Goal: Task Accomplishment & Management: Use online tool/utility

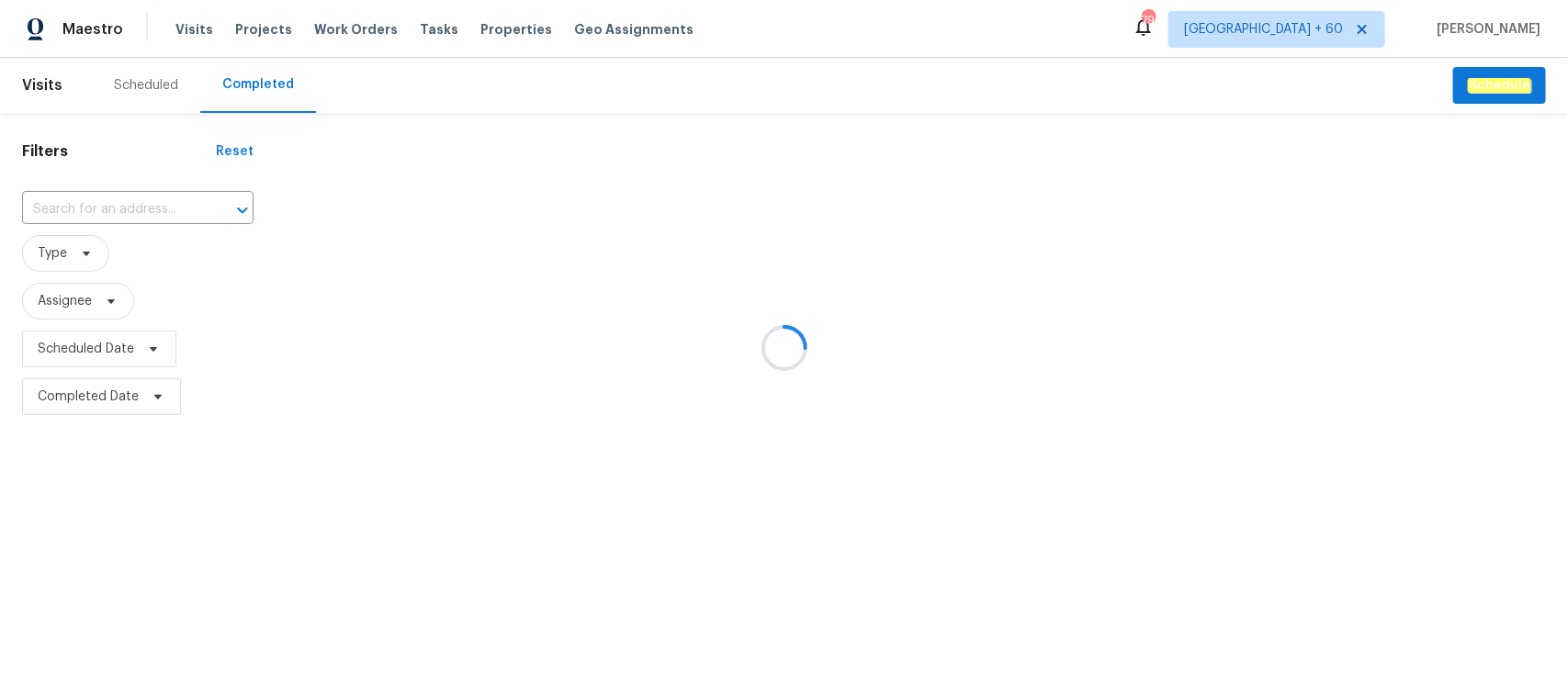
click at [89, 209] on div at bounding box center [784, 348] width 1568 height 696
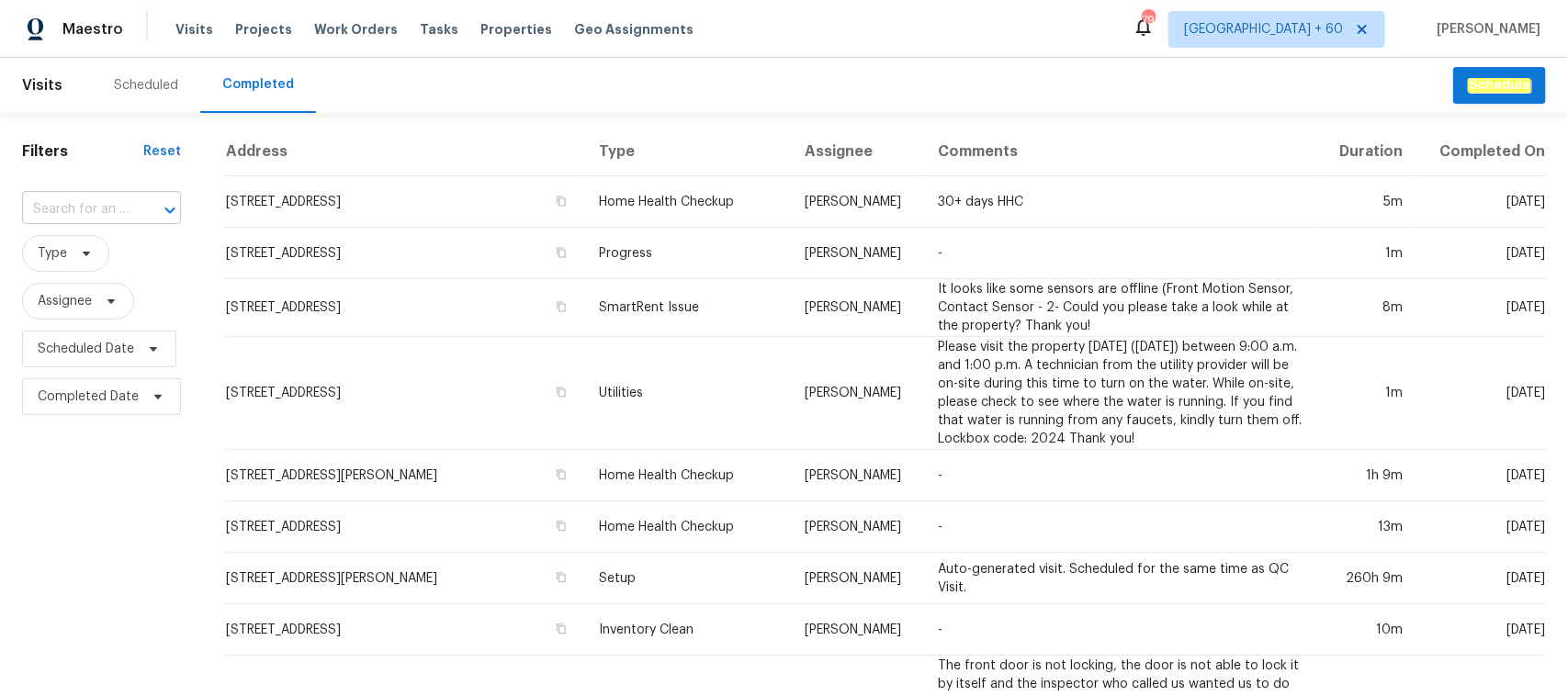
click at [77, 203] on input "text" at bounding box center [76, 209] width 108 height 28
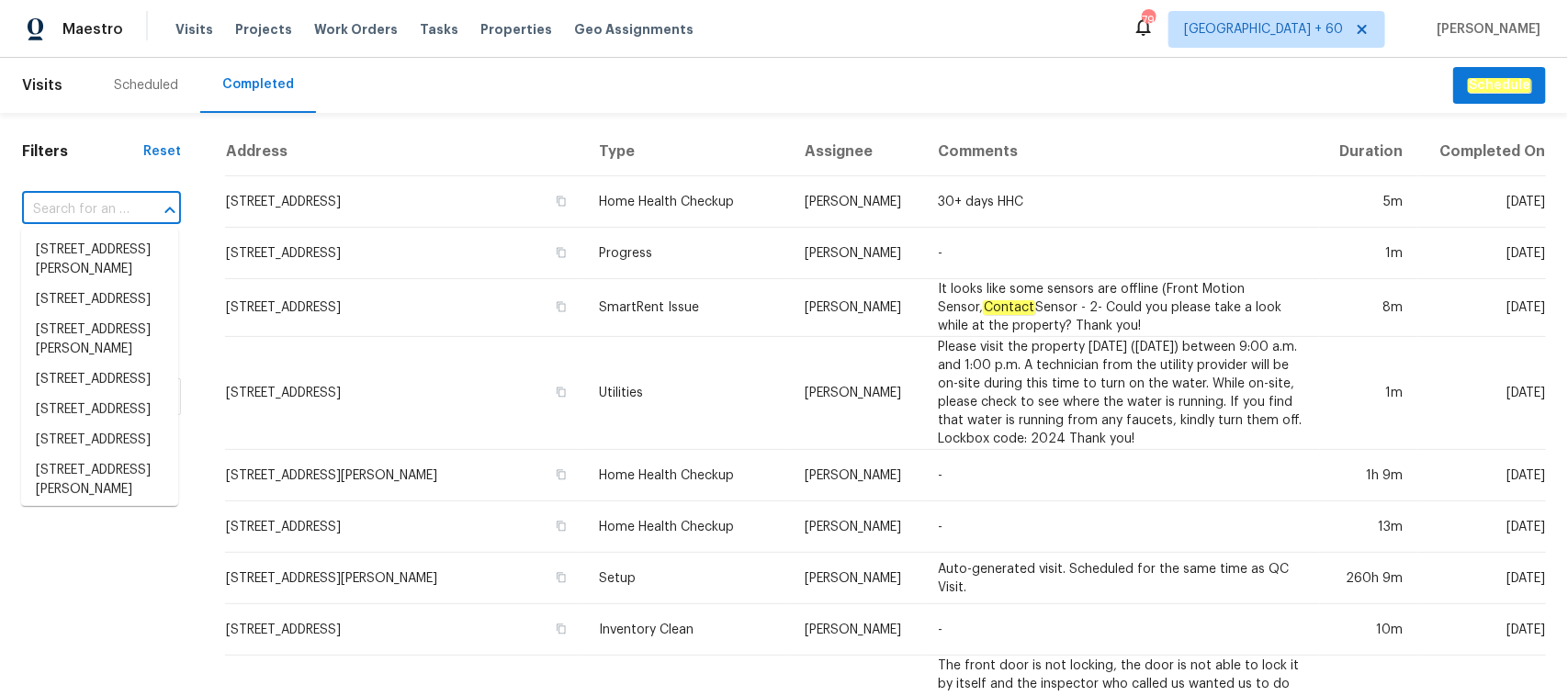
paste input "316 Epperstone Ln, Matthews, NC 28105"
type input "316 Epperstone Ln, Matthews, NC 28105"
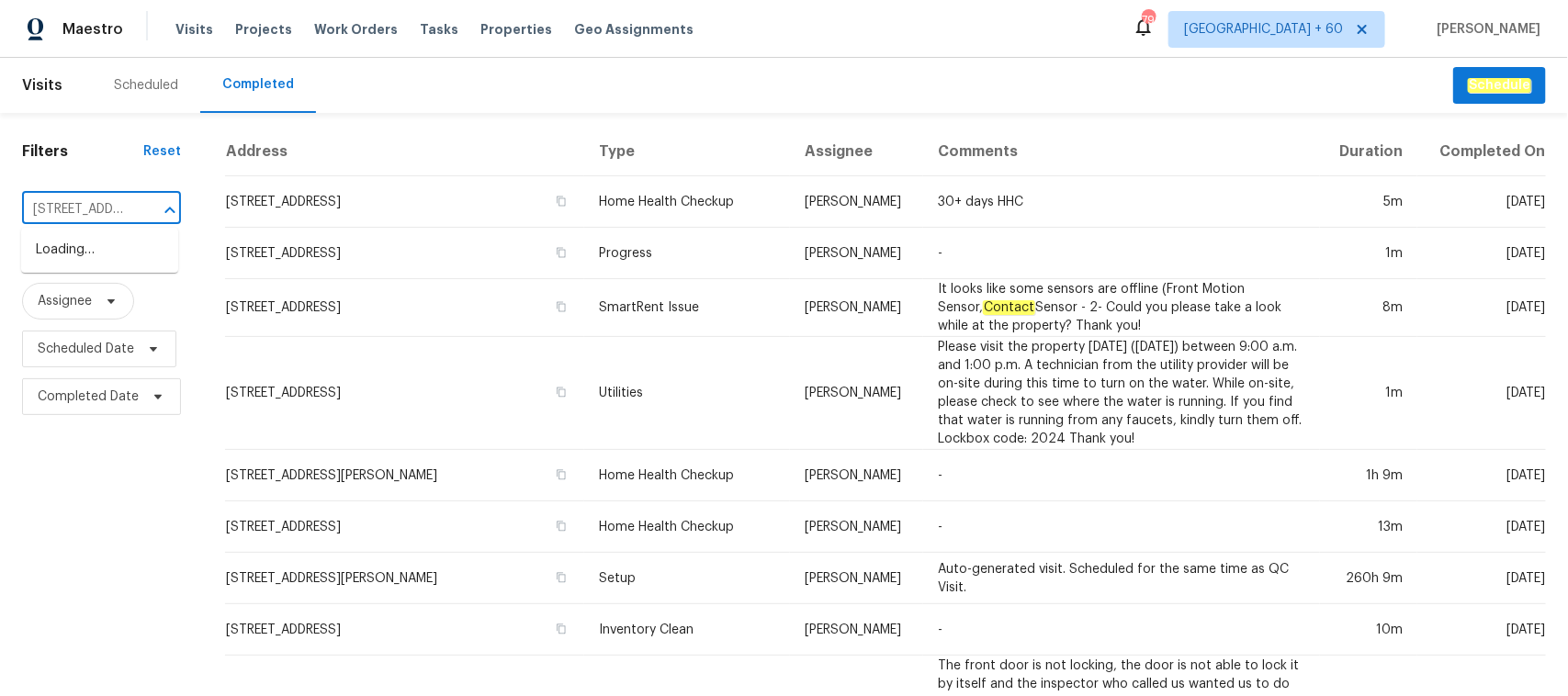
scroll to position [0, 147]
click at [95, 248] on li "316 Epperstone Ln, Matthews, NC 28105" at bounding box center [100, 250] width 157 height 30
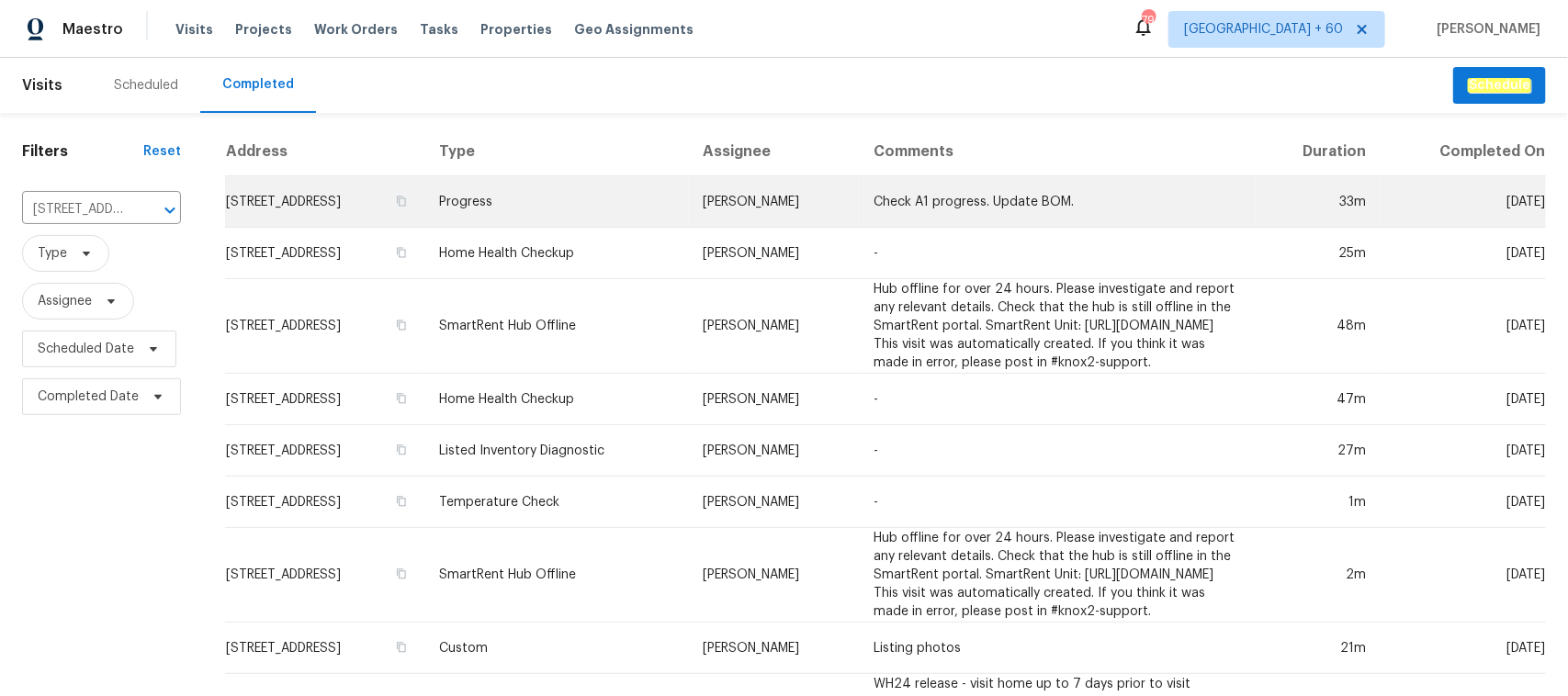
click at [577, 204] on td "Progress" at bounding box center [556, 201] width 264 height 51
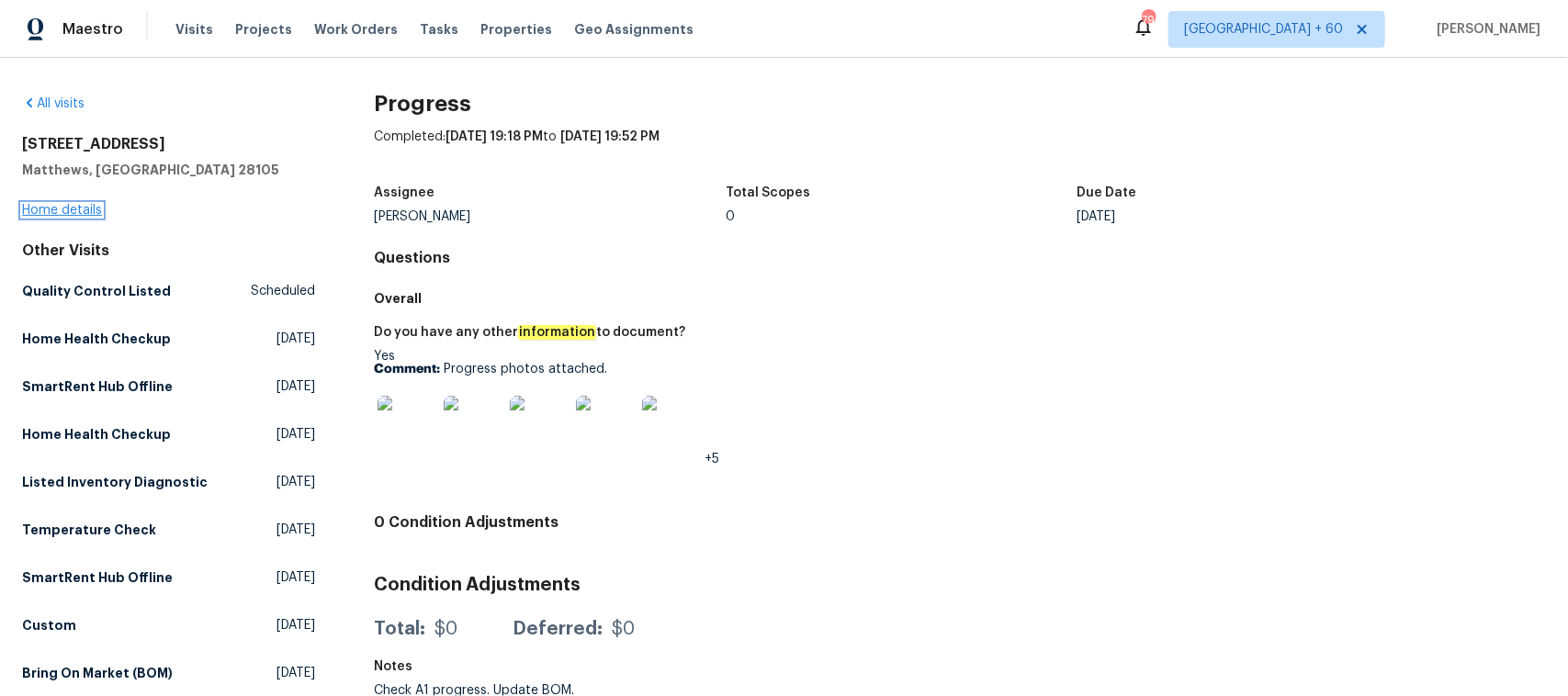
click at [64, 208] on link "Home details" at bounding box center [62, 210] width 80 height 13
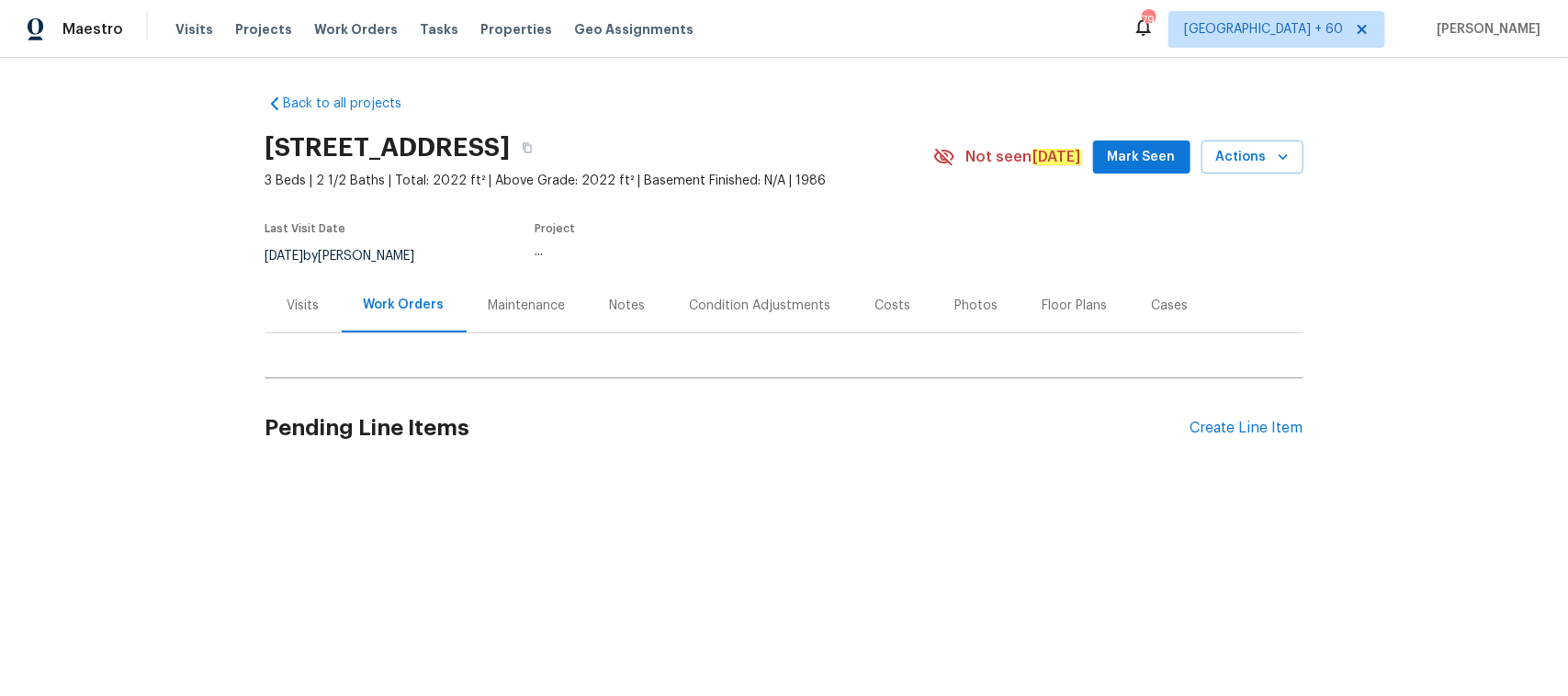
click at [966, 301] on div "Photos" at bounding box center [976, 305] width 44 height 18
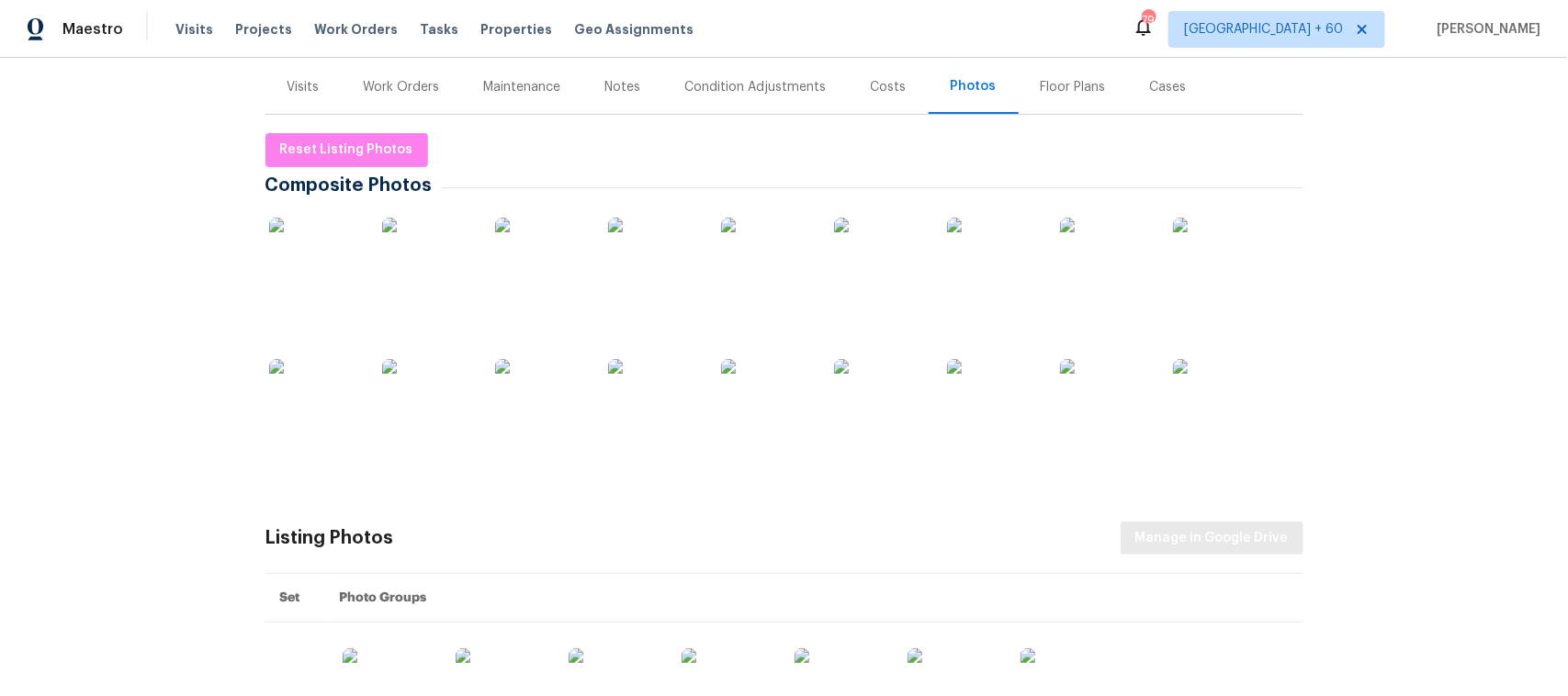
scroll to position [323, 0]
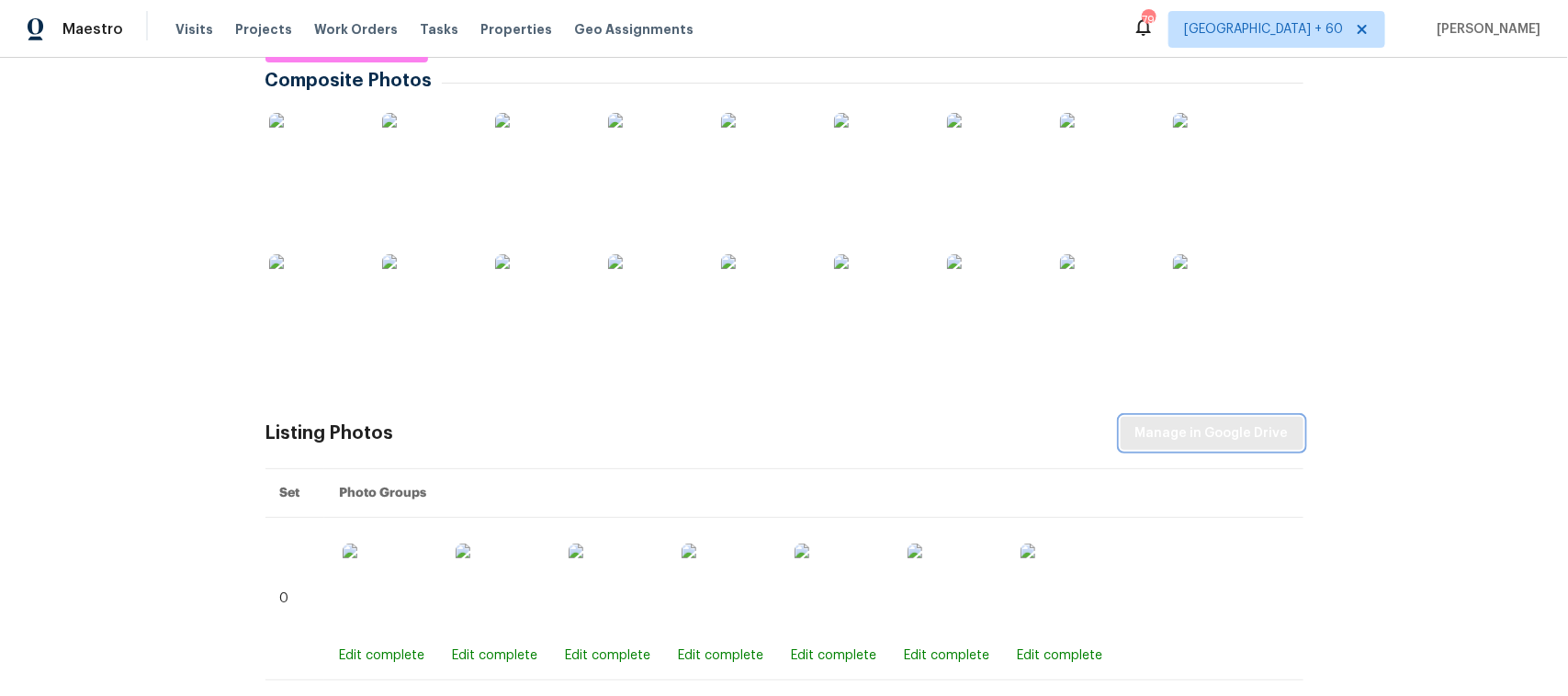
click at [1201, 440] on span "Manage in Google Drive" at bounding box center [1212, 434] width 153 height 23
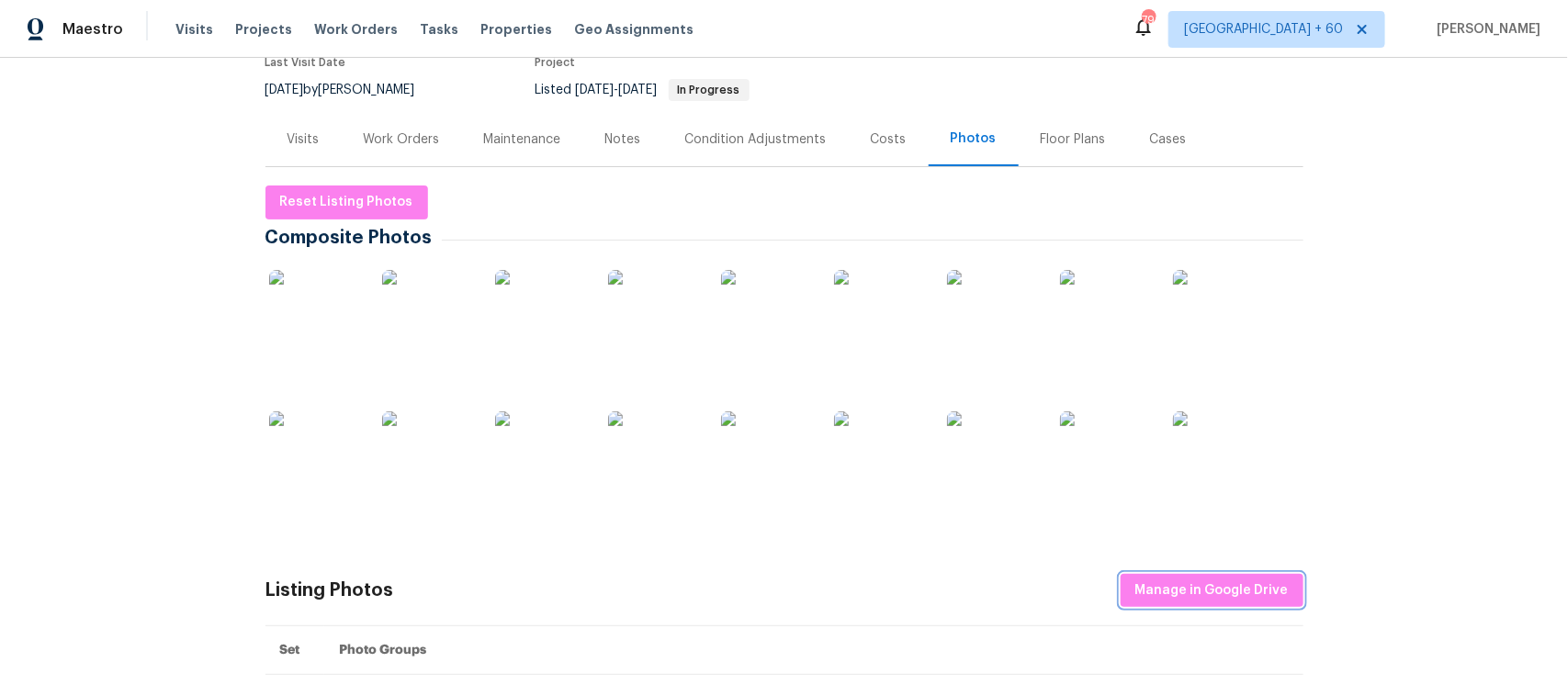
scroll to position [0, 0]
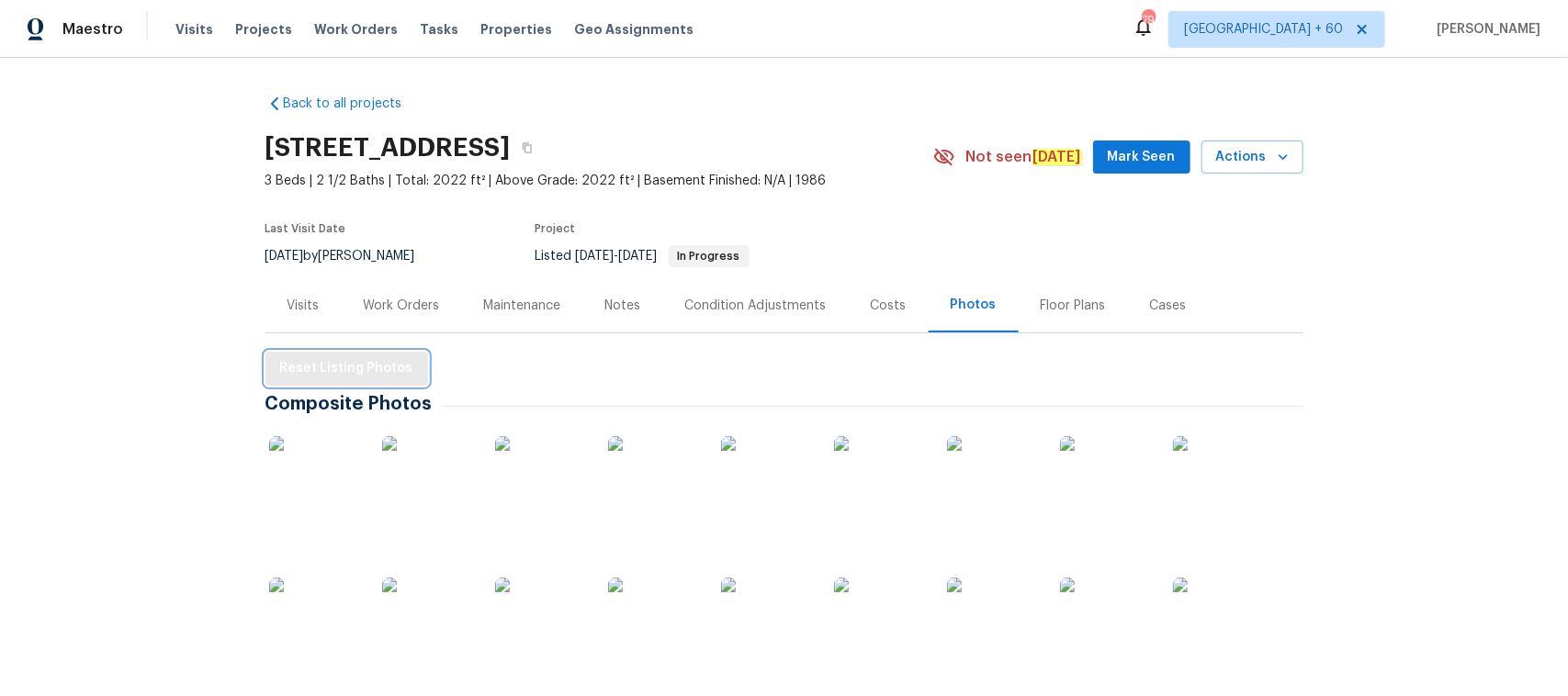
click at [373, 378] on span "Reset Listing Photos" at bounding box center [347, 369] width 134 height 23
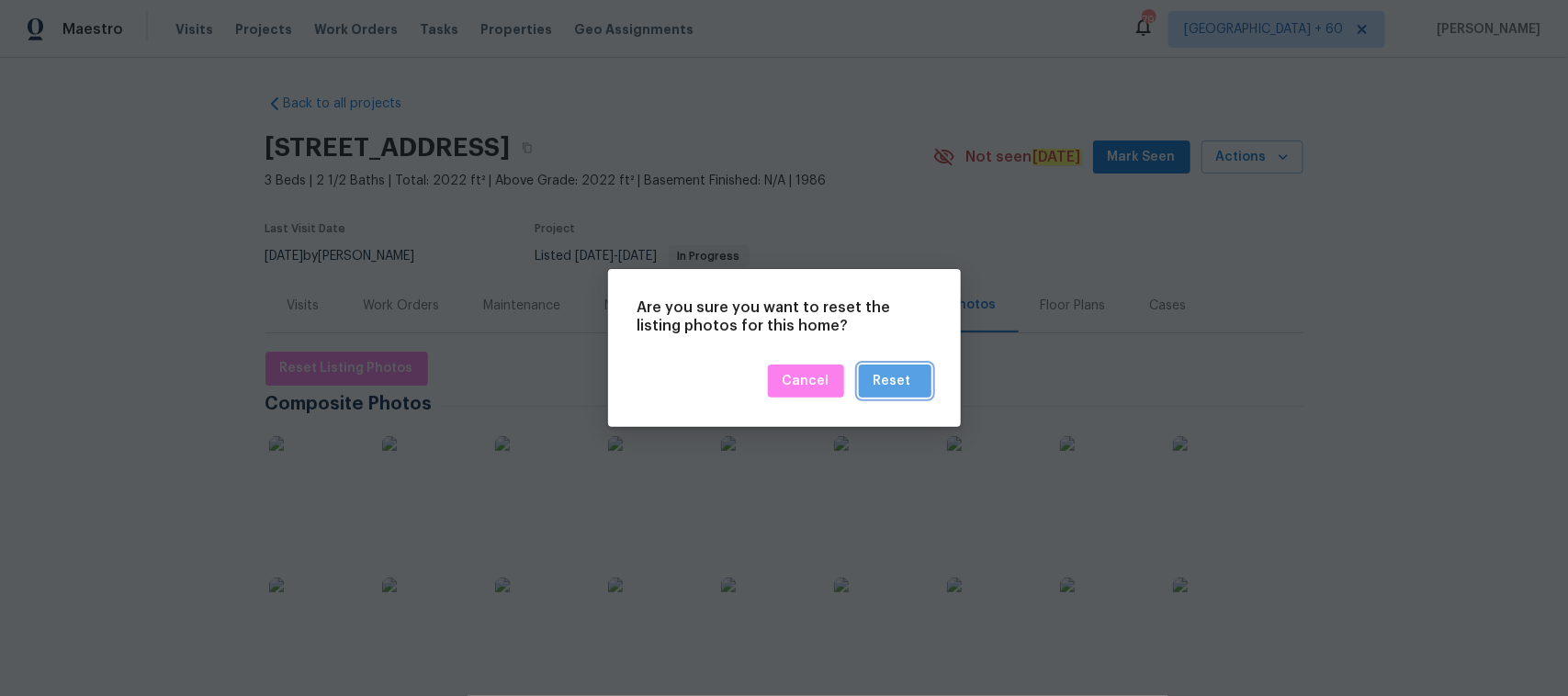
click at [914, 375] on div "Reset" at bounding box center [895, 381] width 44 height 23
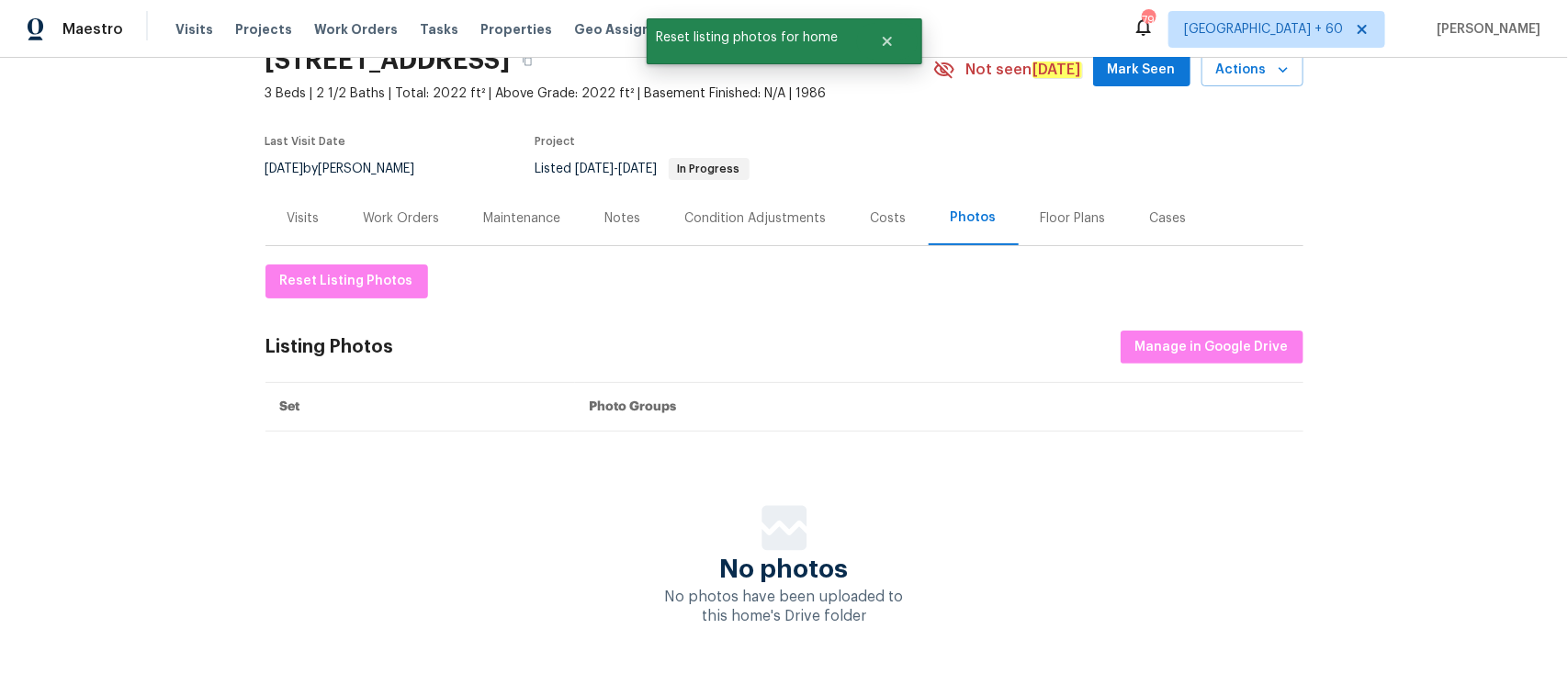
scroll to position [144, 0]
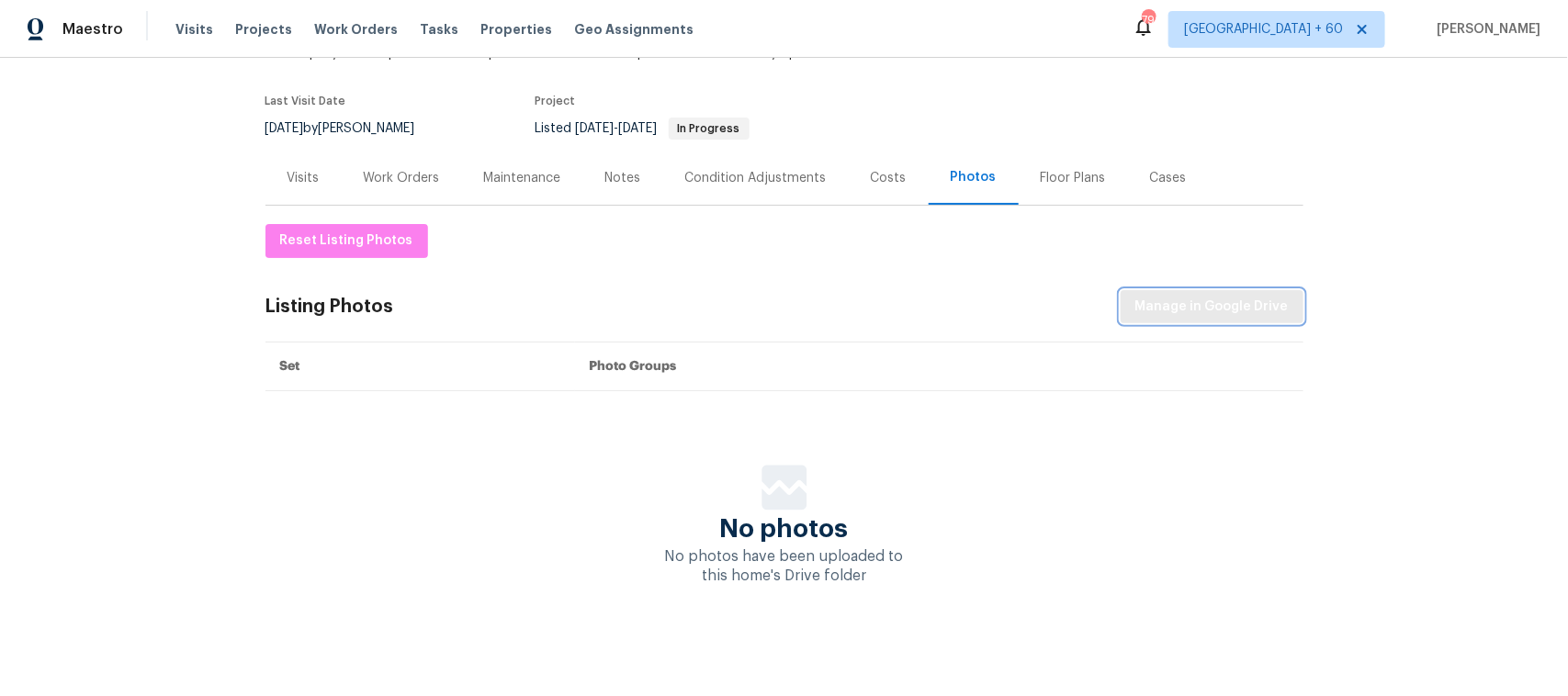
click at [1149, 295] on span "Manage in Google Drive" at bounding box center [1212, 307] width 153 height 23
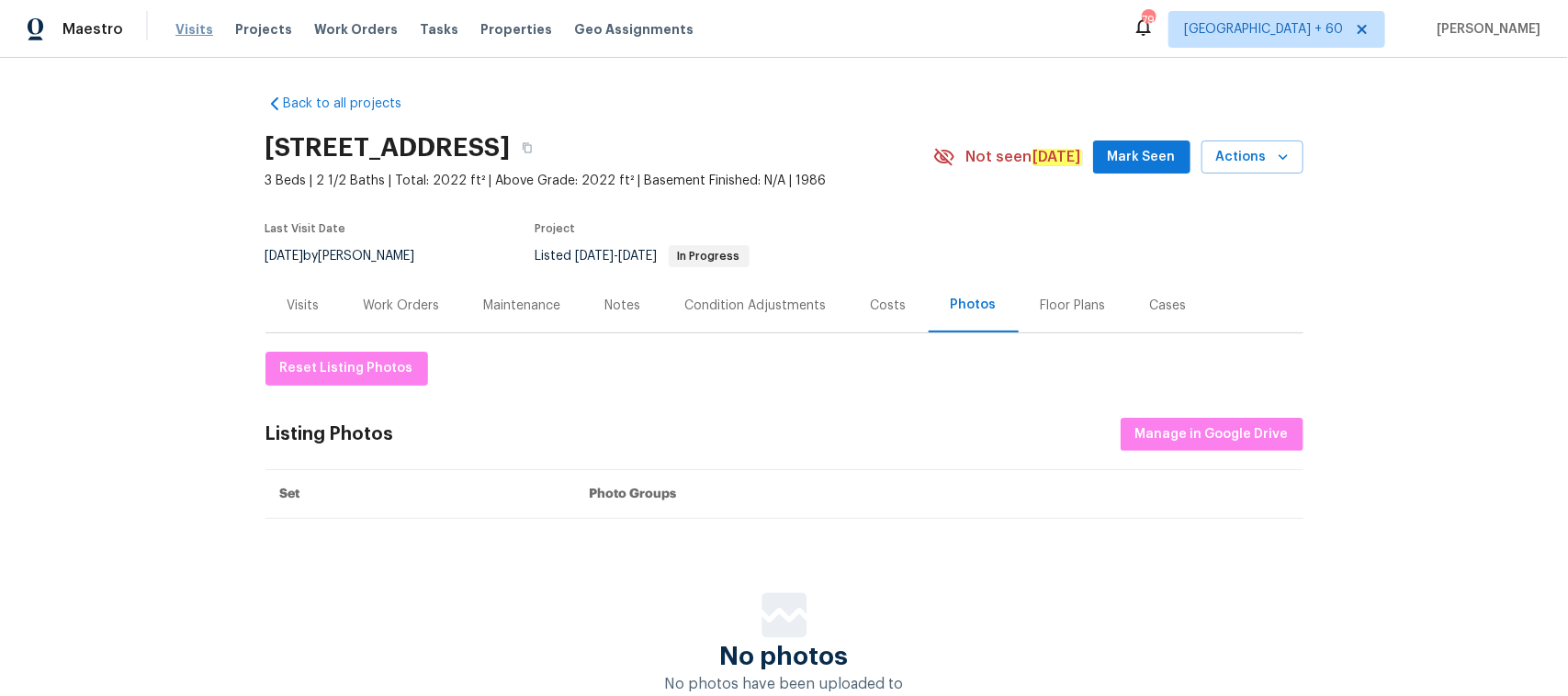
click at [185, 20] on span "Visits" at bounding box center [194, 29] width 38 height 18
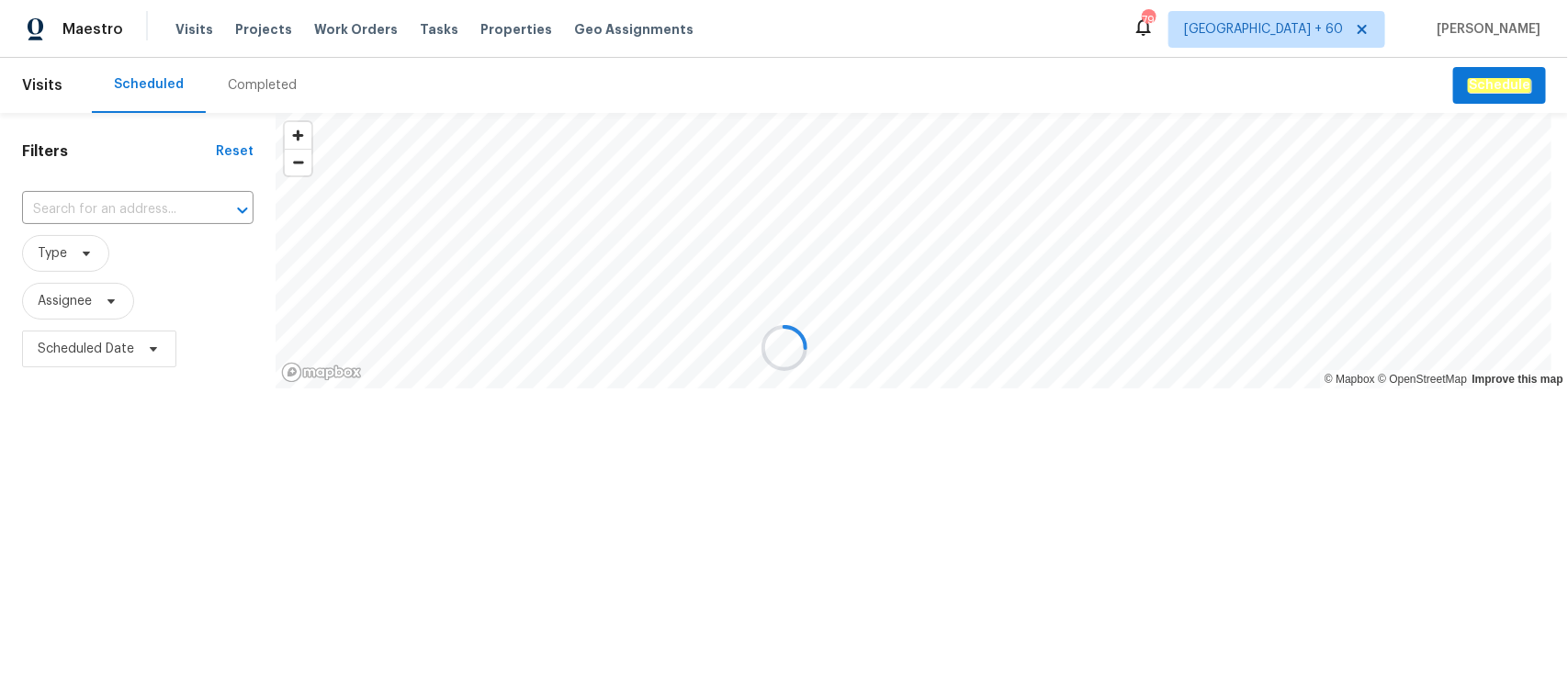
click at [261, 88] on div "Completed" at bounding box center [261, 85] width 69 height 18
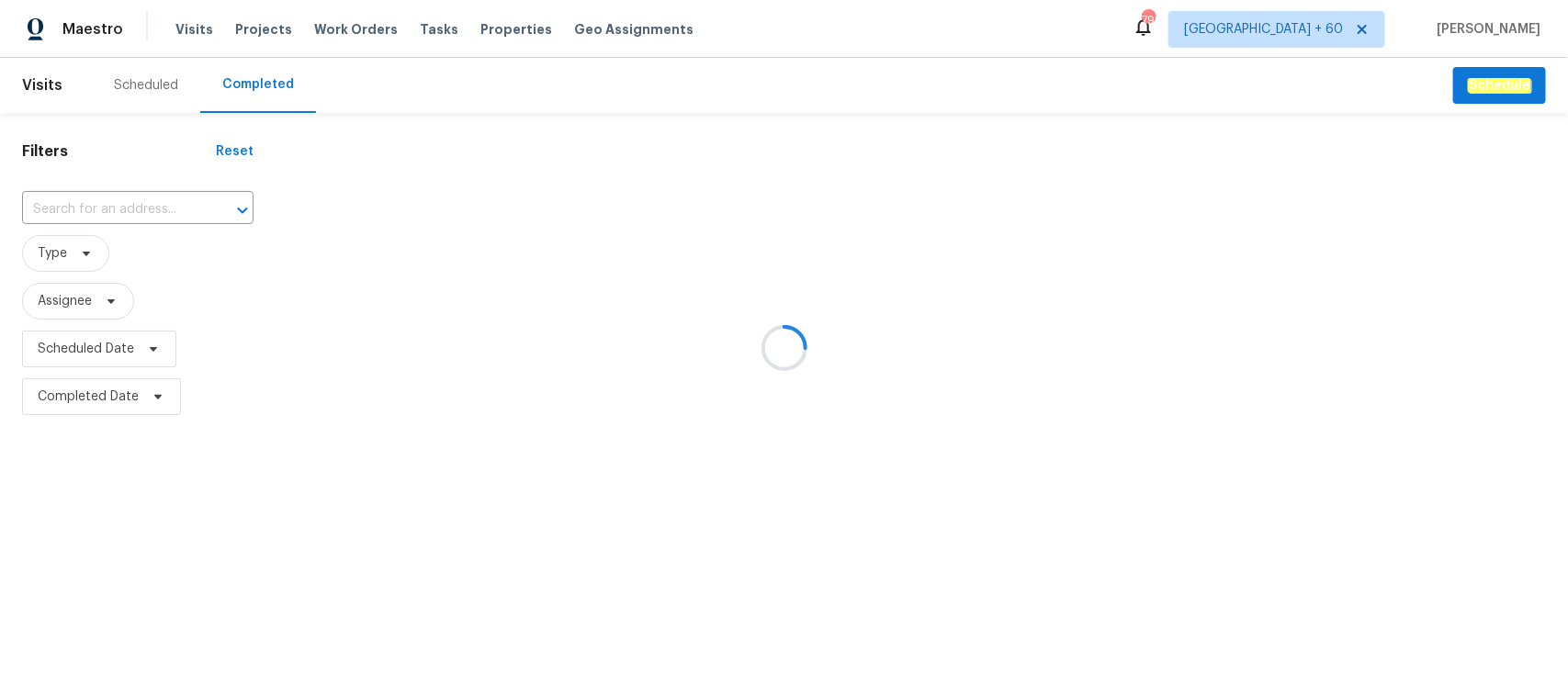
click at [66, 206] on div at bounding box center [784, 348] width 1568 height 696
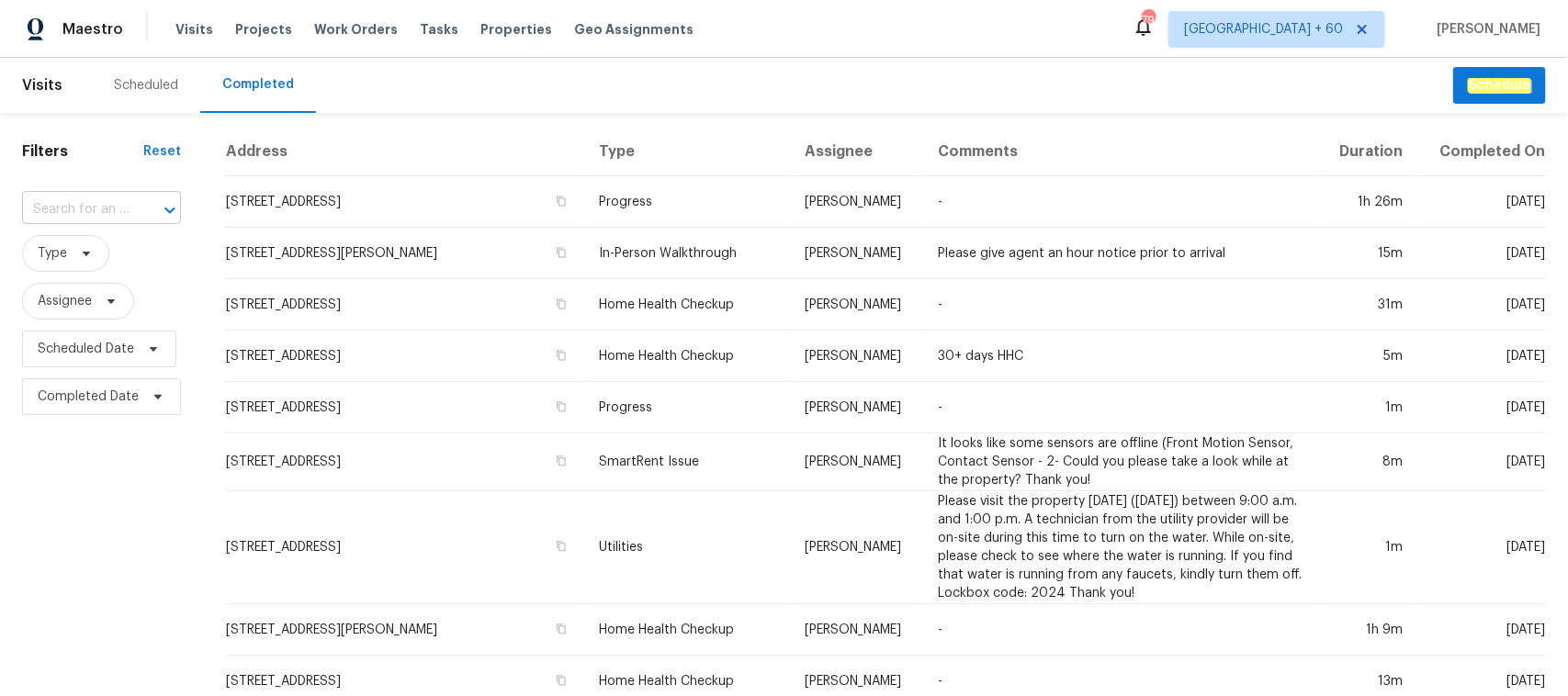
click at [62, 207] on input "text" at bounding box center [76, 209] width 108 height 28
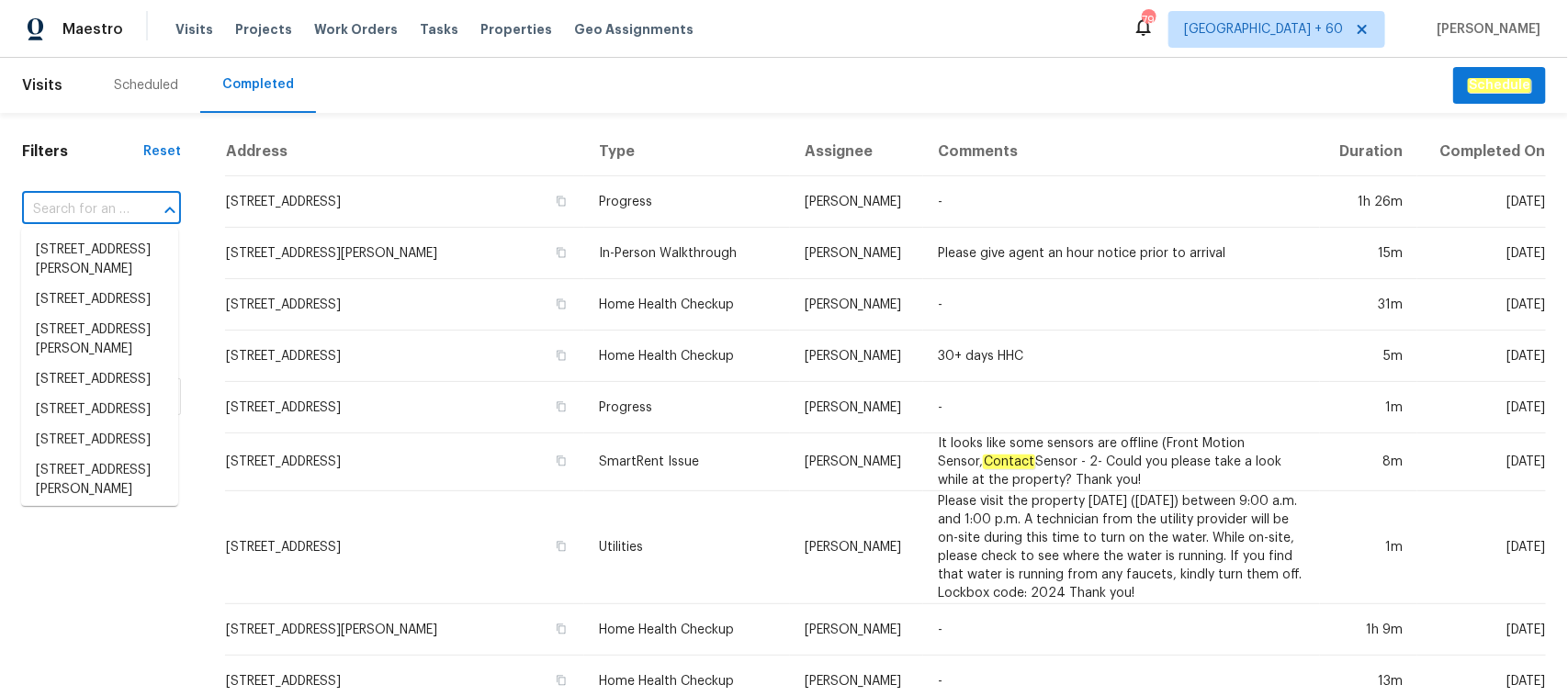
paste input "[STREET_ADDRESS]"
type input "[STREET_ADDRESS]"
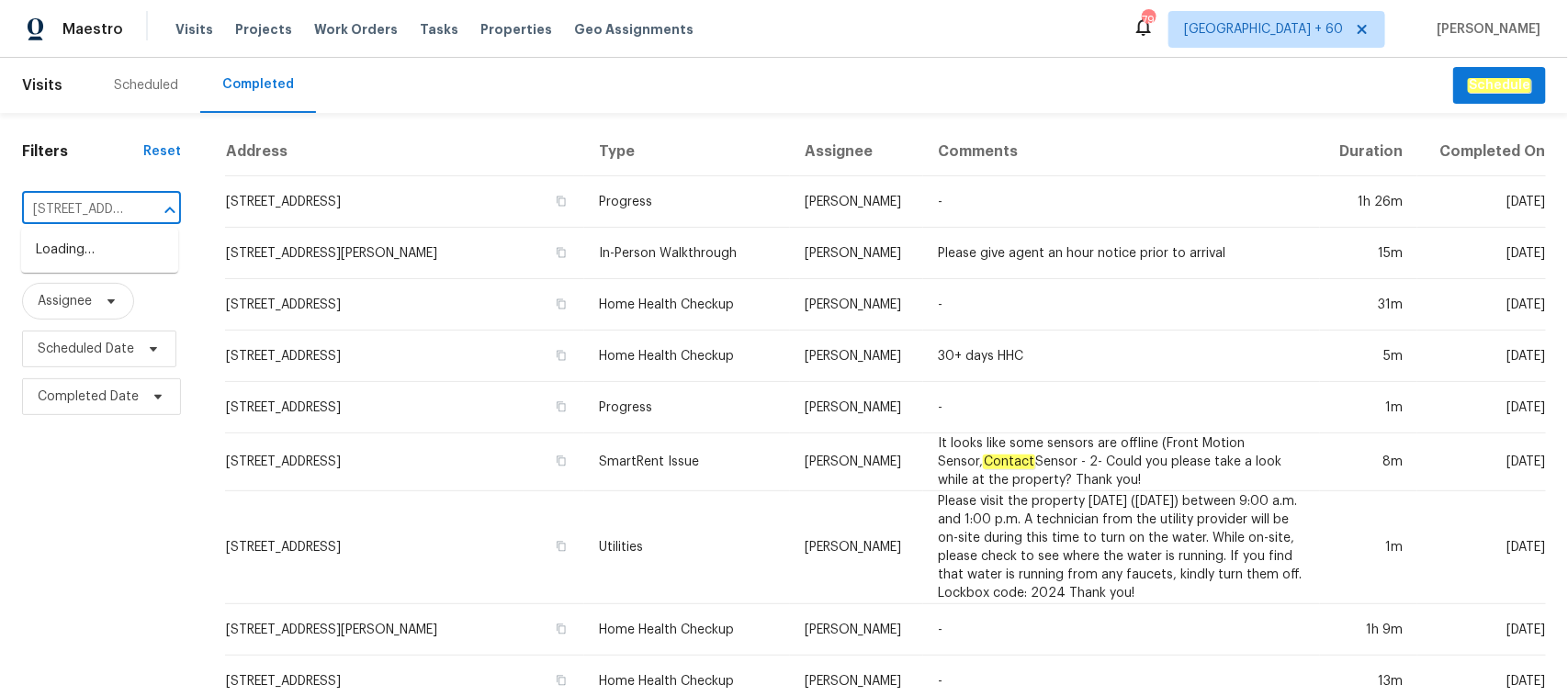
scroll to position [0, 179]
click at [107, 254] on li "[STREET_ADDRESS]" at bounding box center [100, 250] width 157 height 30
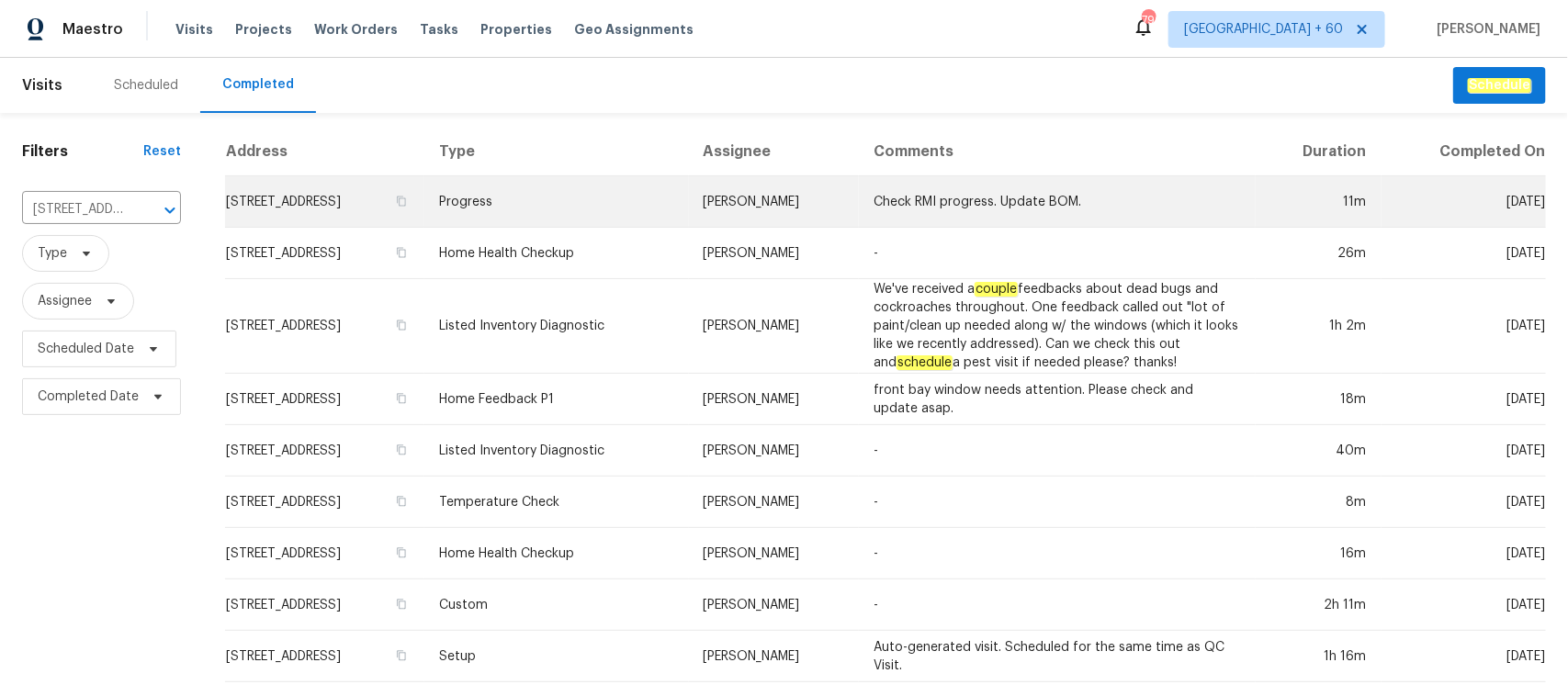
click at [552, 196] on td "Progress" at bounding box center [556, 201] width 264 height 51
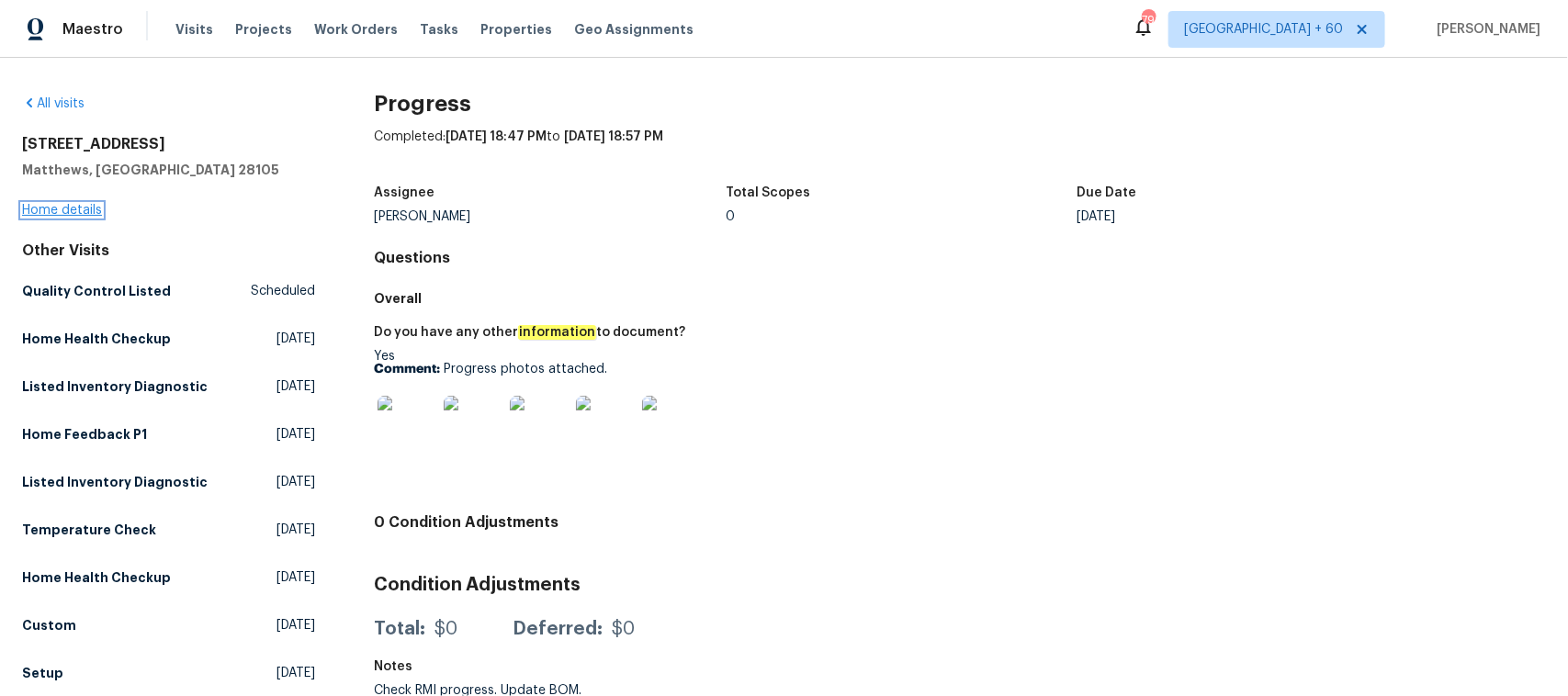
click at [79, 204] on link "Home details" at bounding box center [62, 210] width 80 height 13
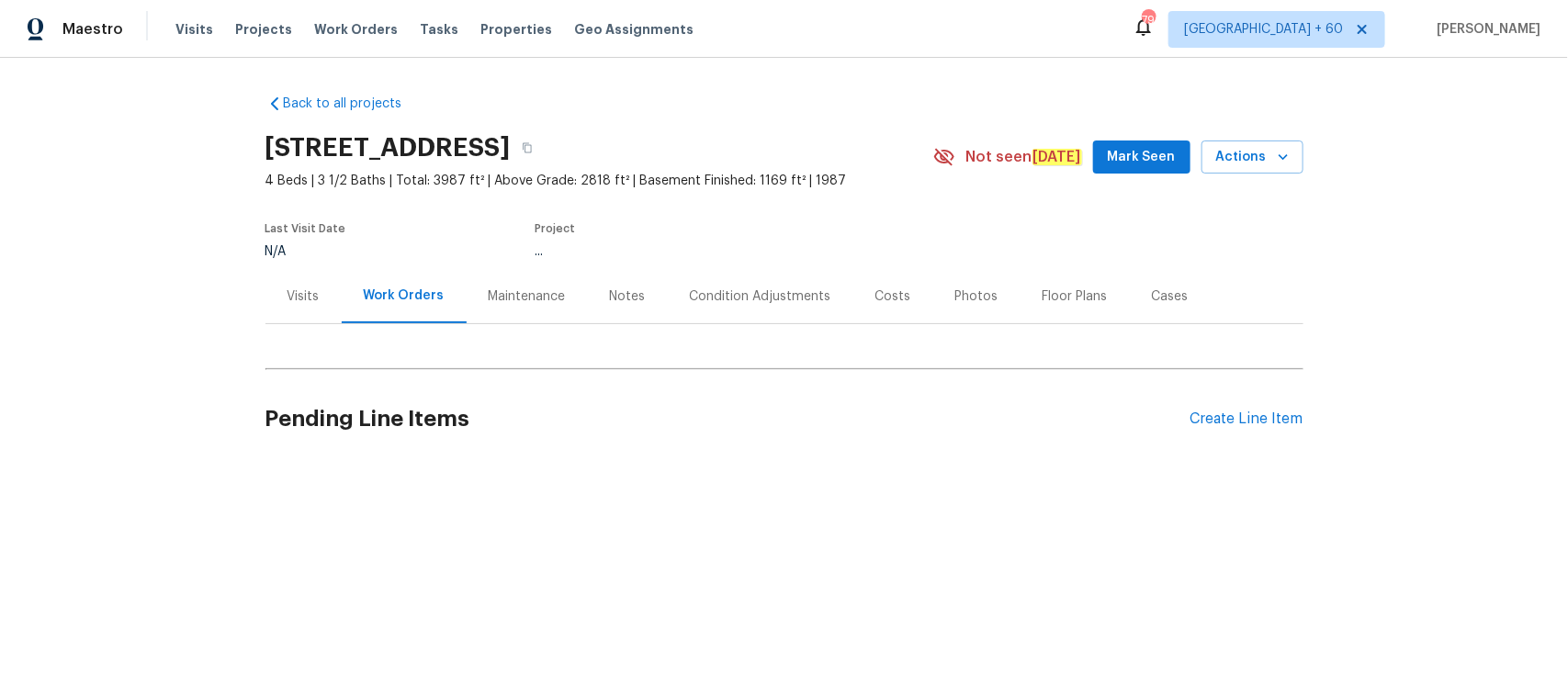
click at [970, 303] on div "Photos" at bounding box center [976, 296] width 44 height 18
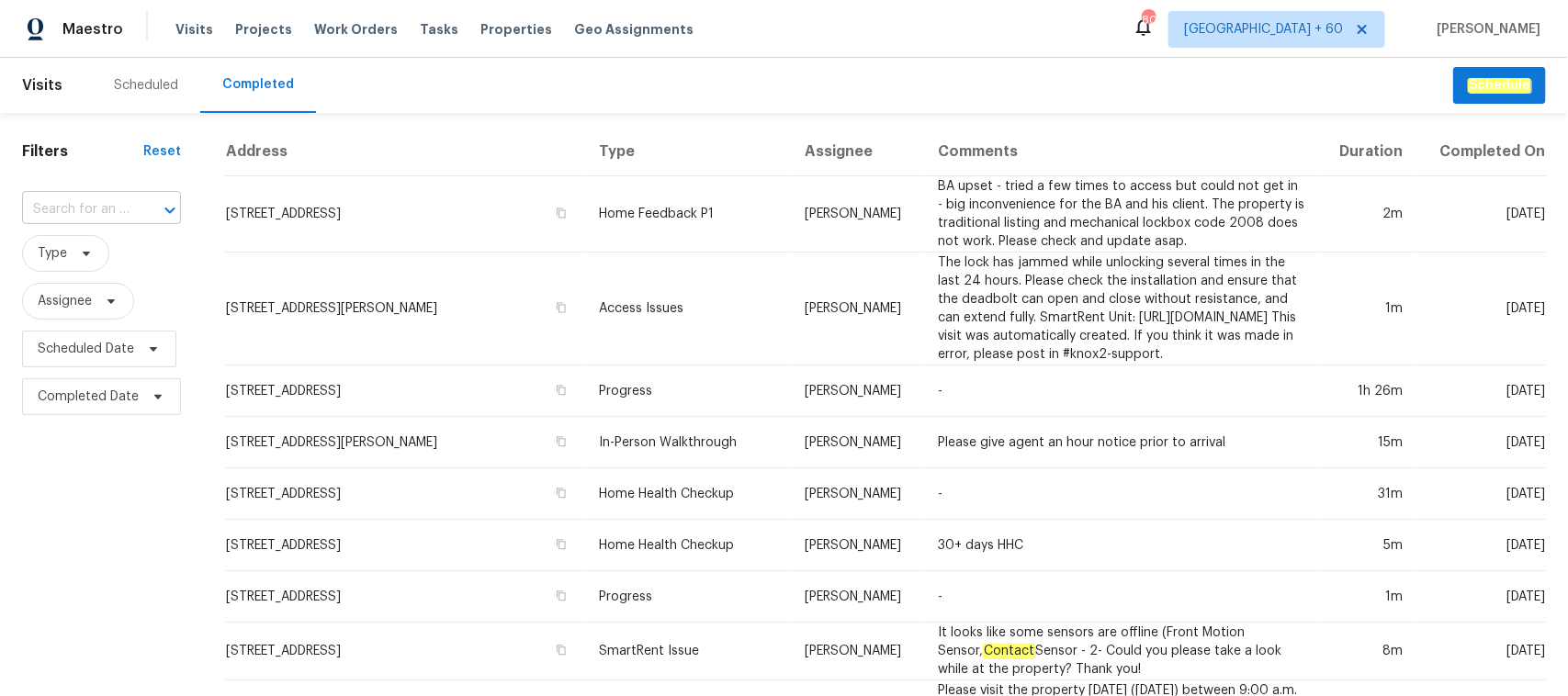
click at [77, 209] on input "text" at bounding box center [76, 209] width 108 height 28
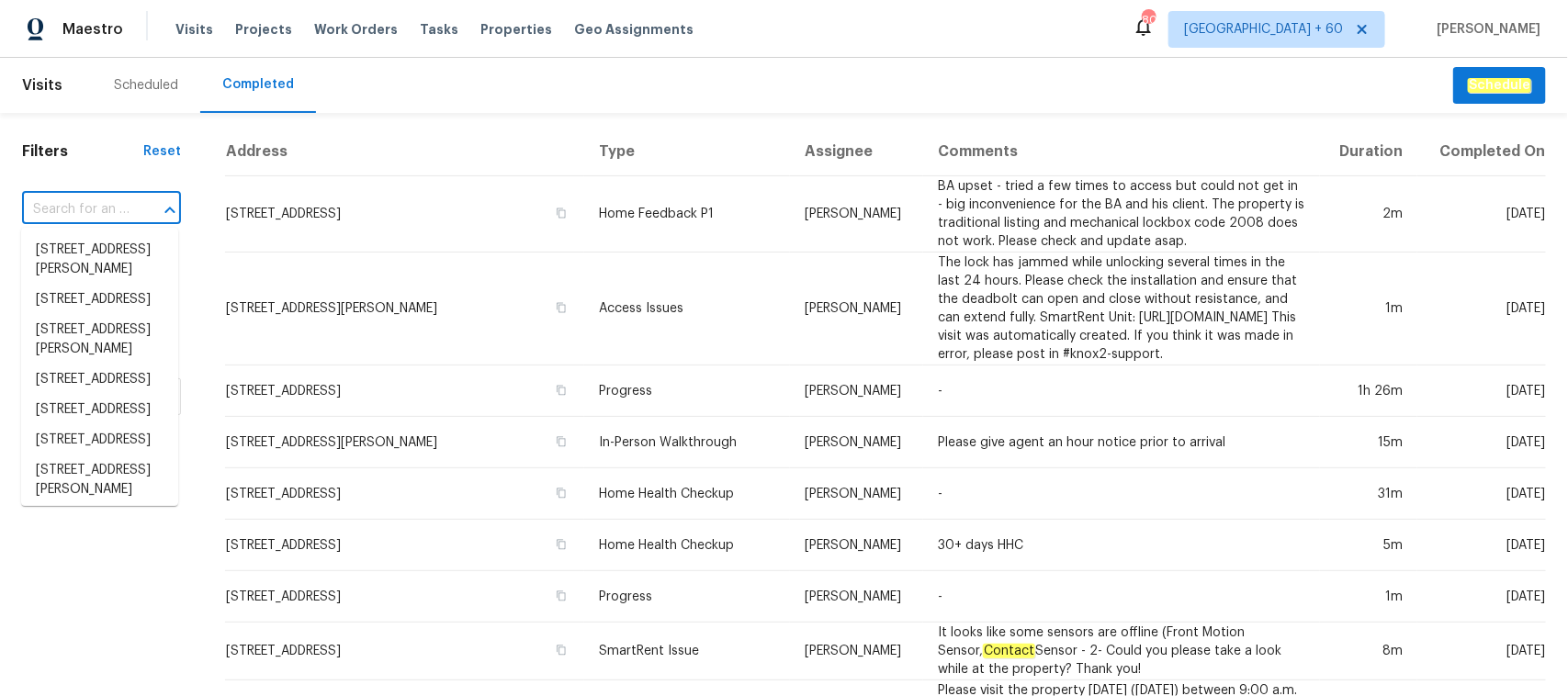
paste input "[STREET_ADDRESS]"
type input "[STREET_ADDRESS]"
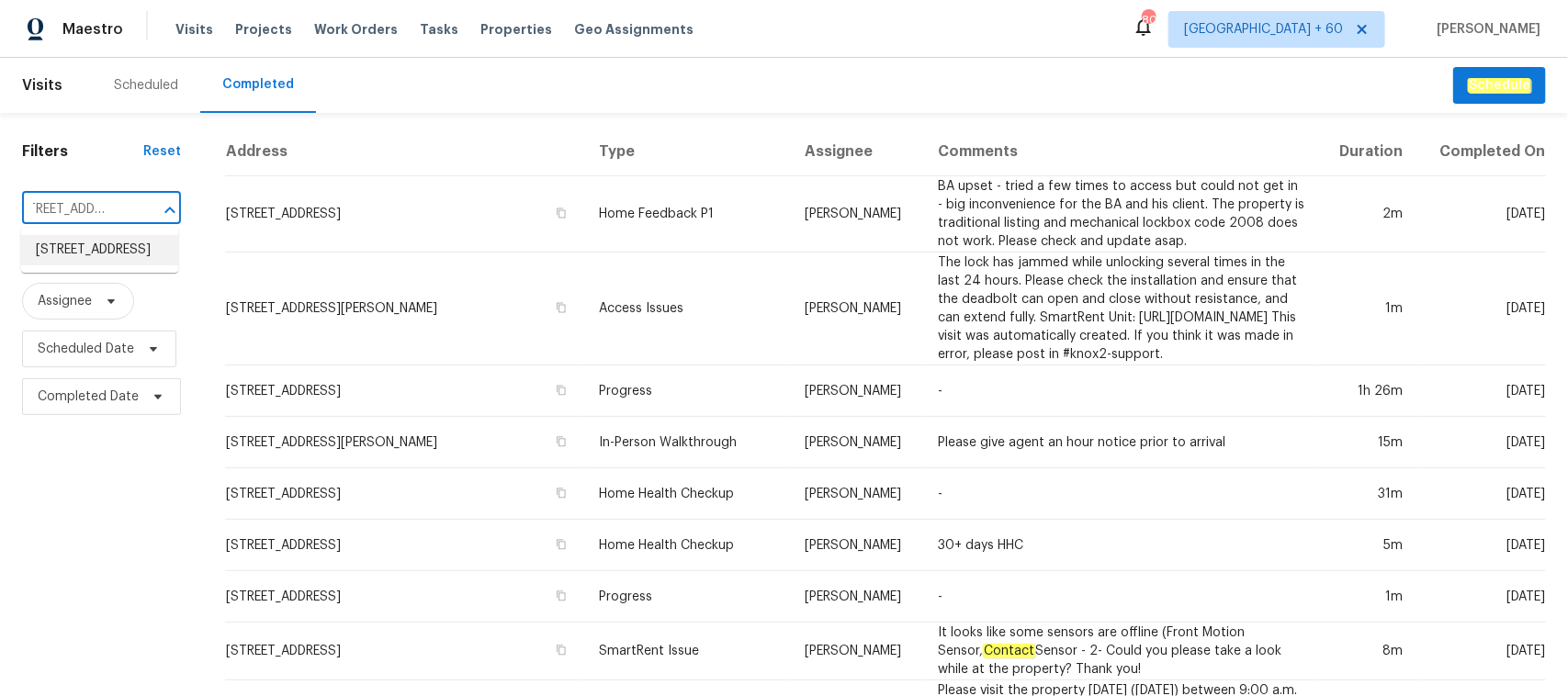
click at [115, 257] on li "[STREET_ADDRESS]" at bounding box center [100, 250] width 157 height 30
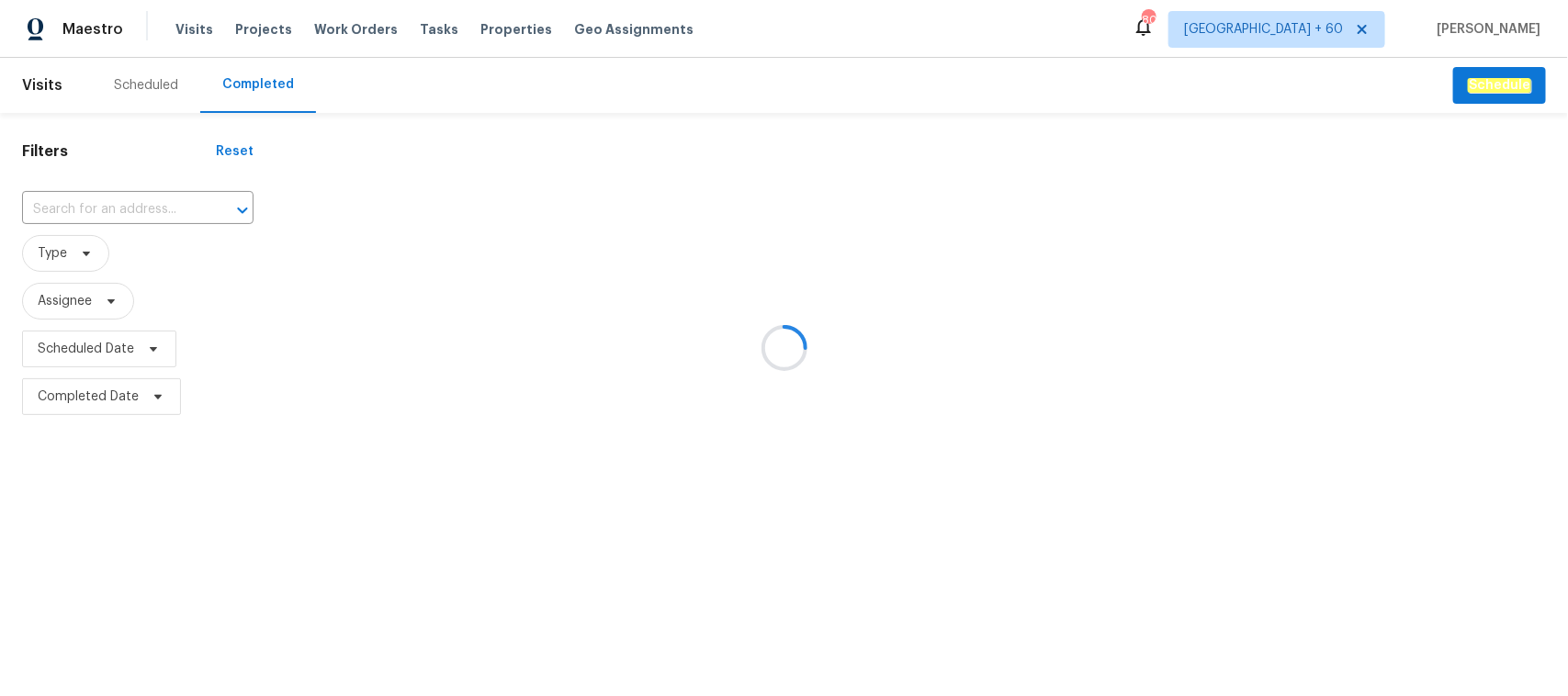
type input "[STREET_ADDRESS]"
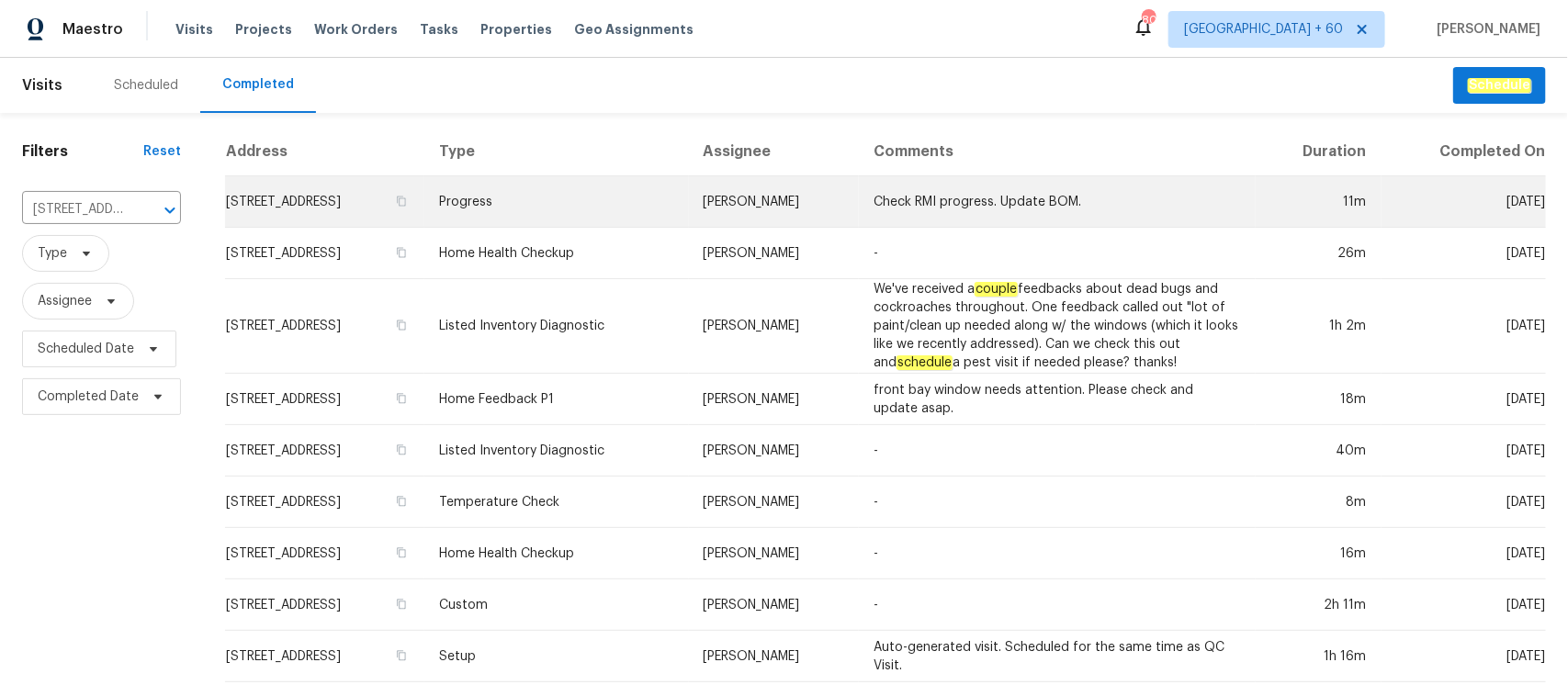
click at [424, 206] on td "[STREET_ADDRESS]" at bounding box center [324, 201] width 200 height 51
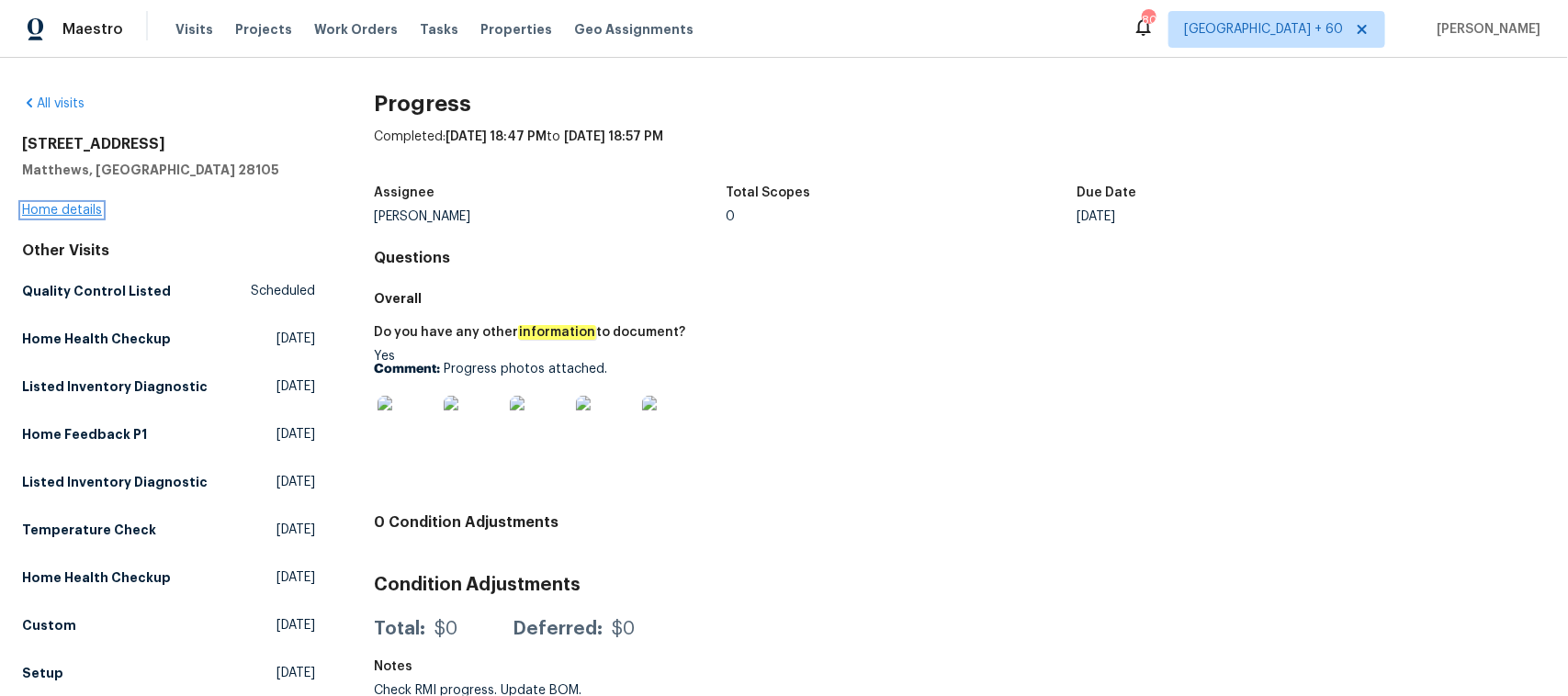
click at [92, 204] on link "Home details" at bounding box center [62, 210] width 80 height 13
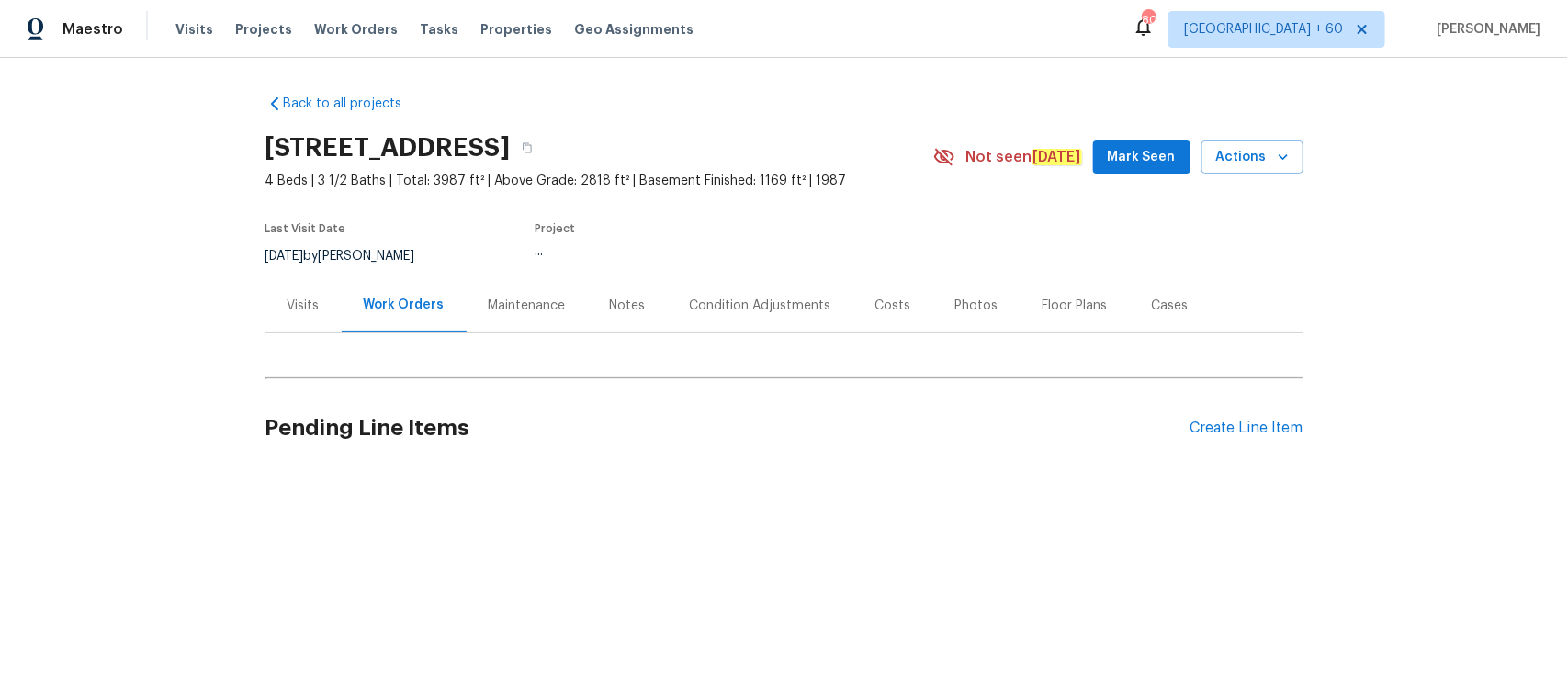
click at [955, 300] on div "Photos" at bounding box center [976, 305] width 44 height 18
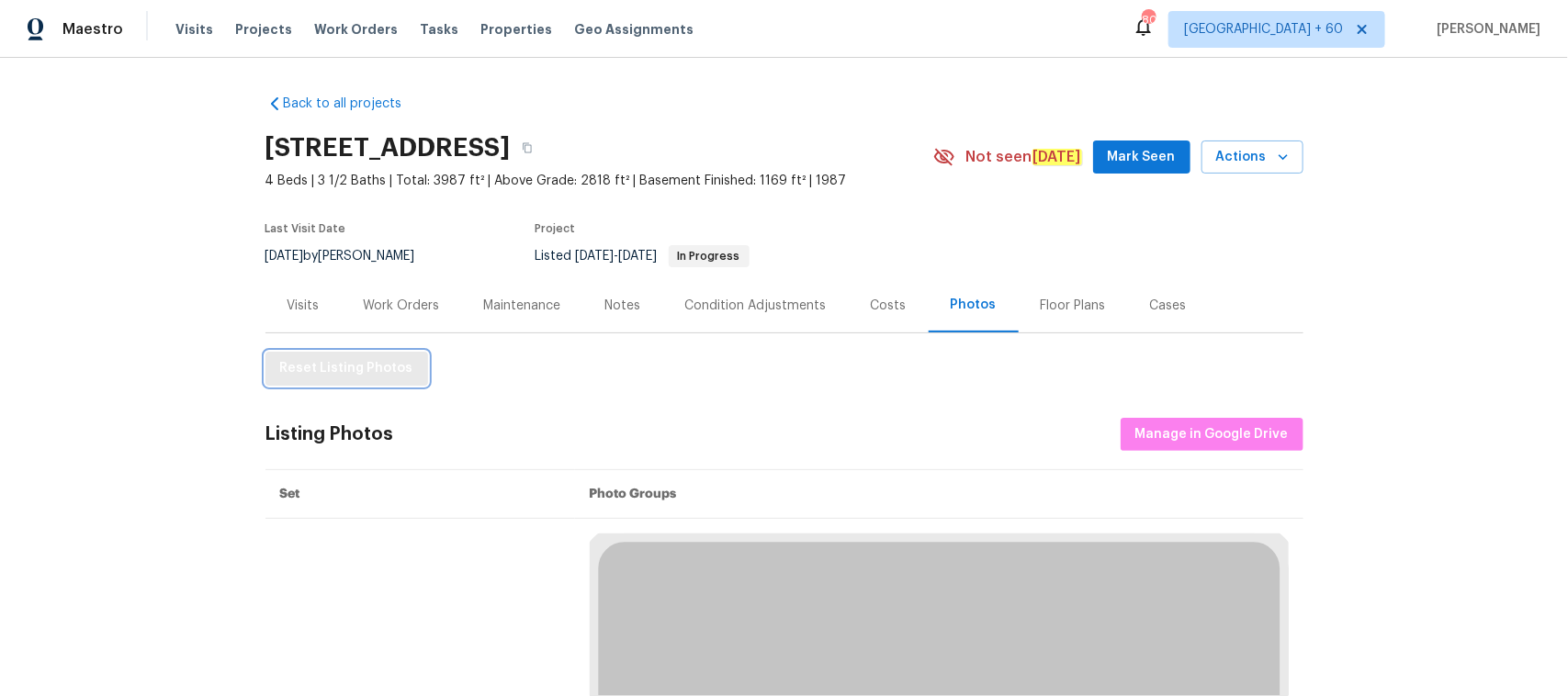
click at [335, 369] on span "Reset Listing Photos" at bounding box center [347, 369] width 134 height 23
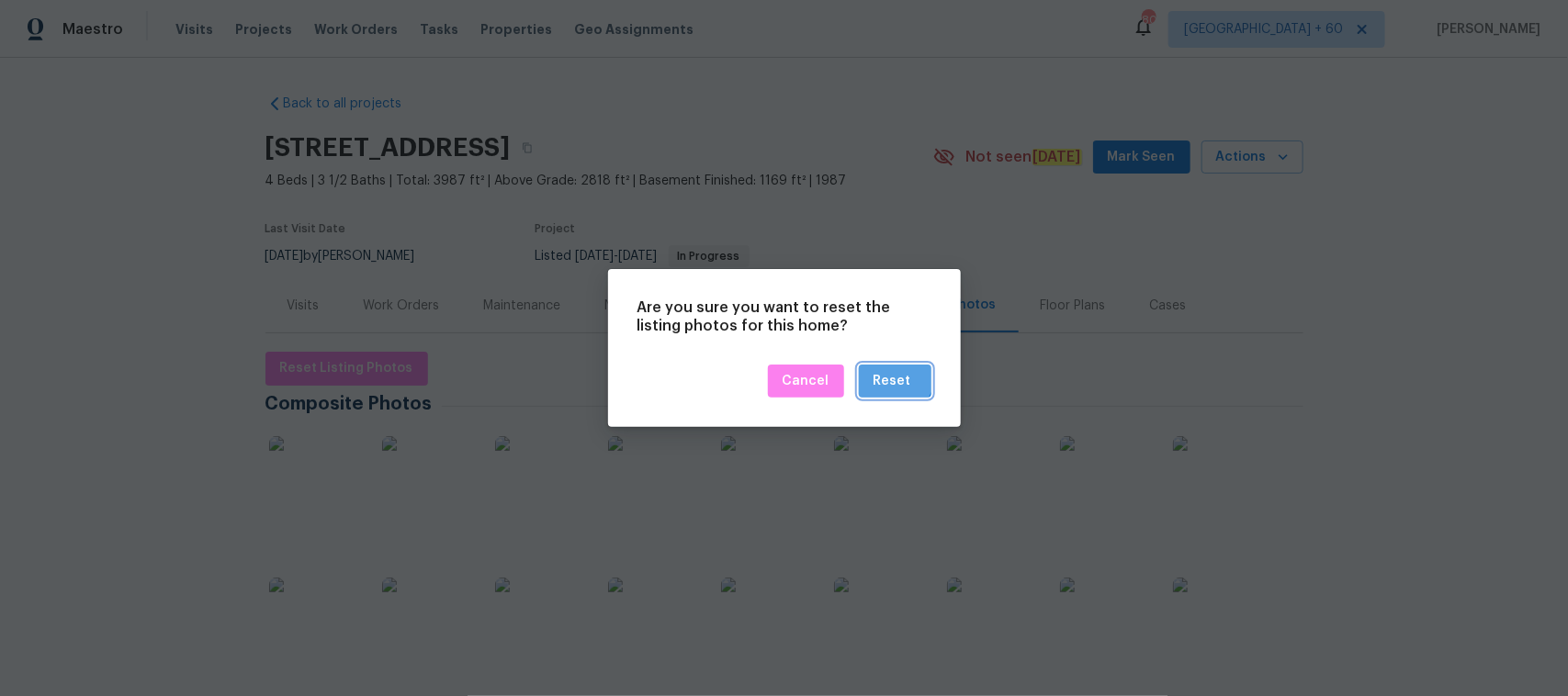
click at [896, 375] on div "Reset" at bounding box center [892, 381] width 38 height 23
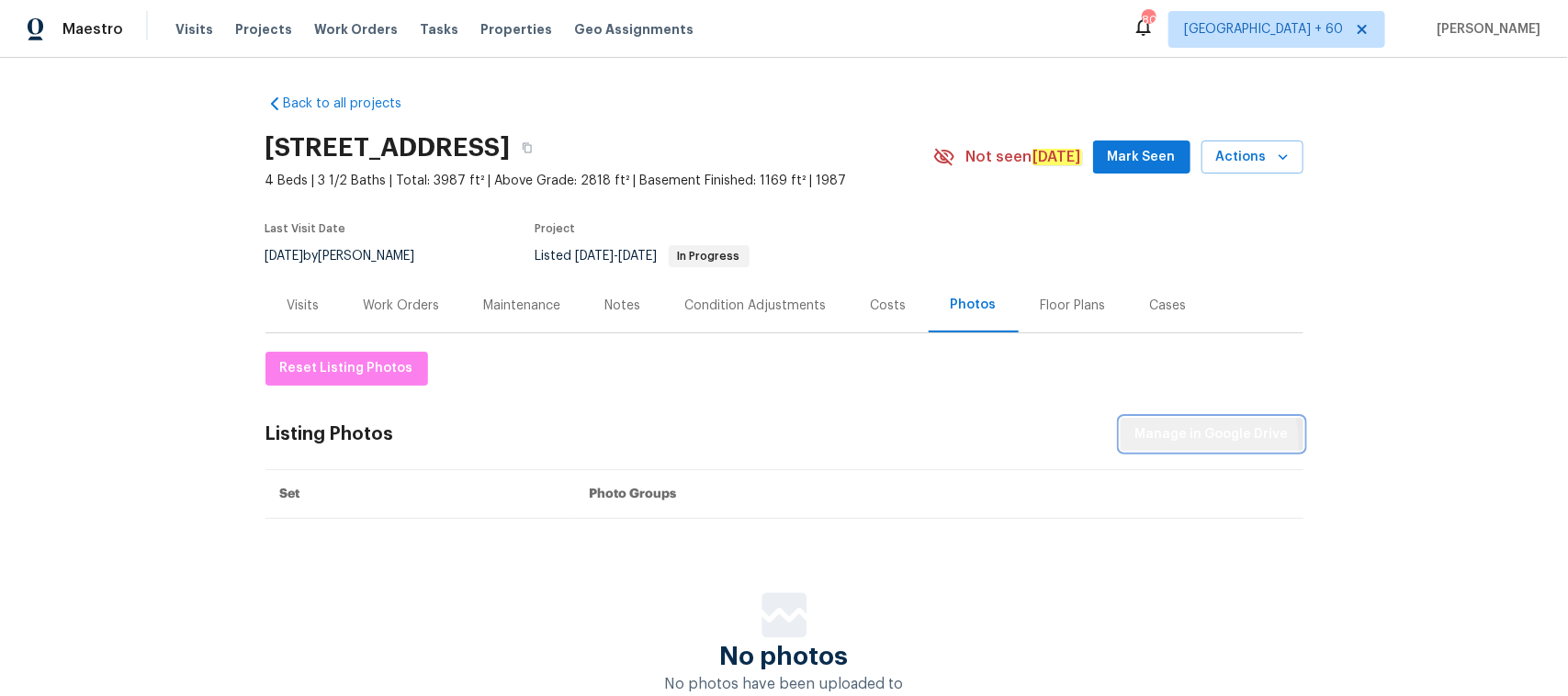
click at [1176, 442] on span "Manage in Google Drive" at bounding box center [1212, 435] width 153 height 23
